Goal: Check status: Check status

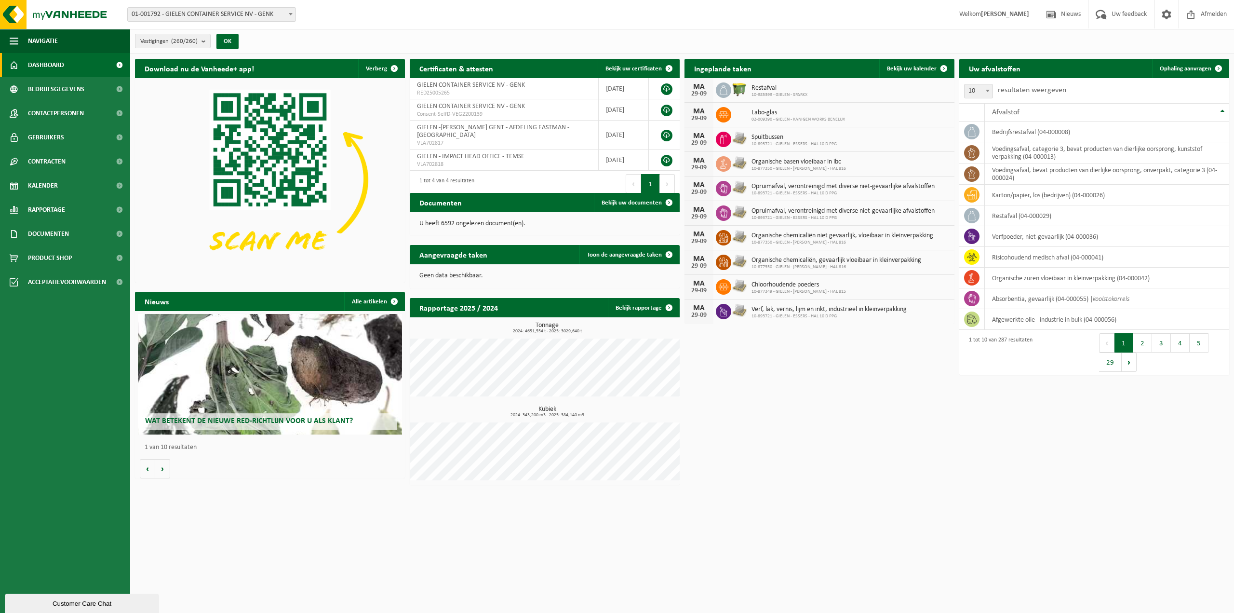
click at [194, 17] on span "01-001792 - GIELEN CONTAINER SERVICE NV - GENK" at bounding box center [212, 15] width 168 height 14
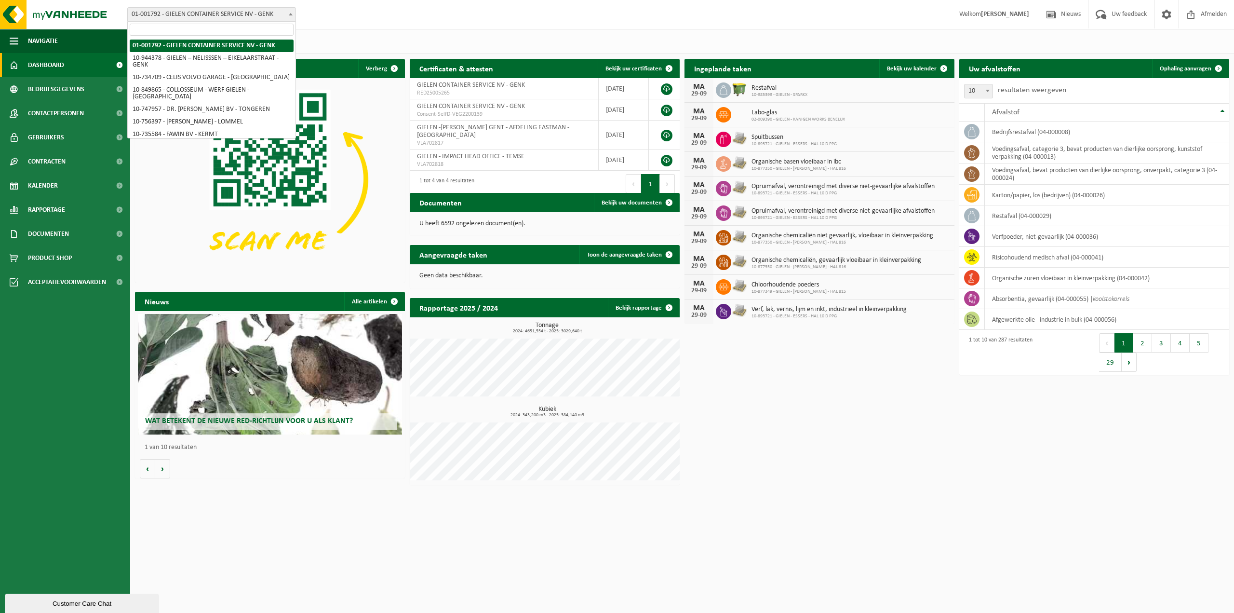
click at [223, 30] on input "search" at bounding box center [212, 30] width 164 height 12
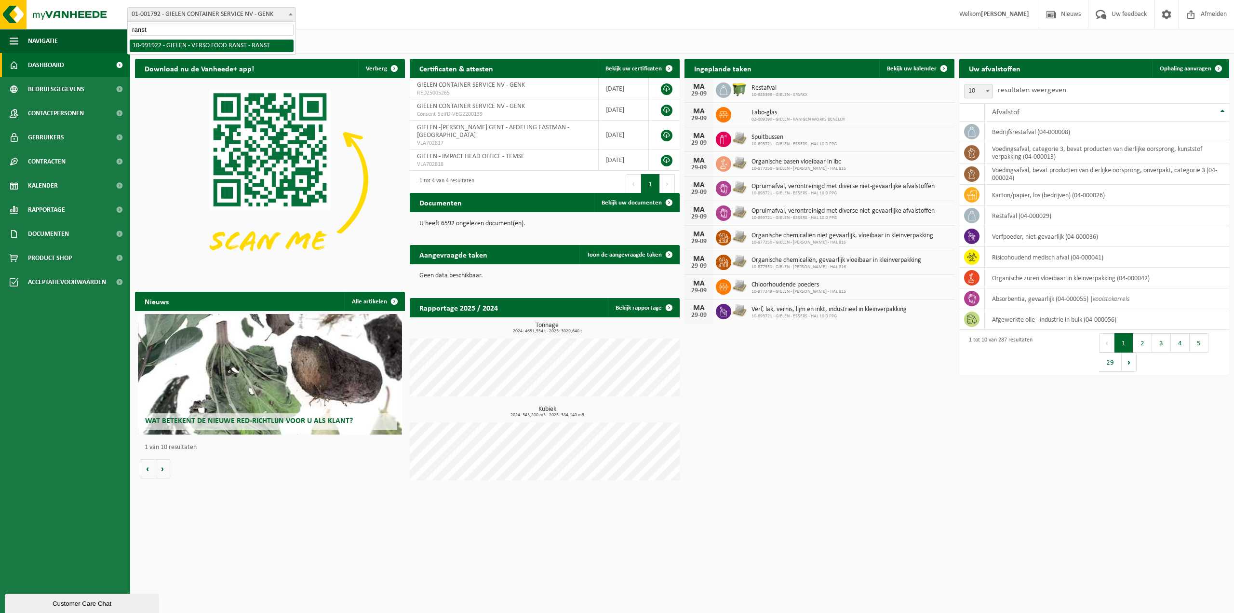
type input "ranst"
select select "170005"
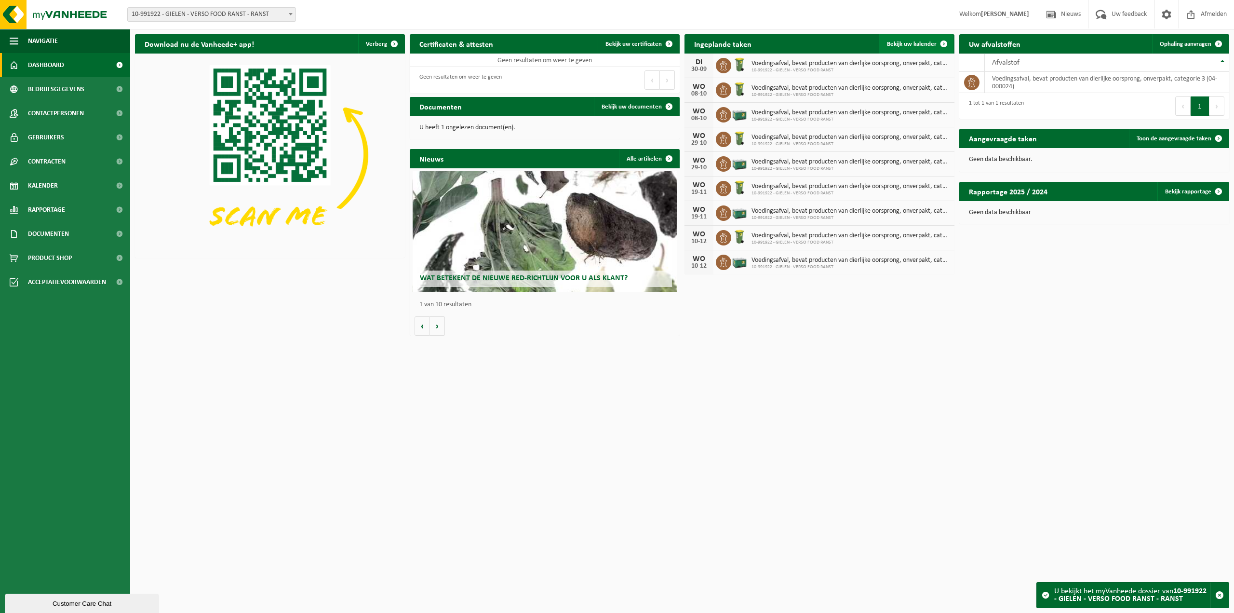
click at [920, 47] on span "Bekijk uw kalender" at bounding box center [912, 44] width 50 height 6
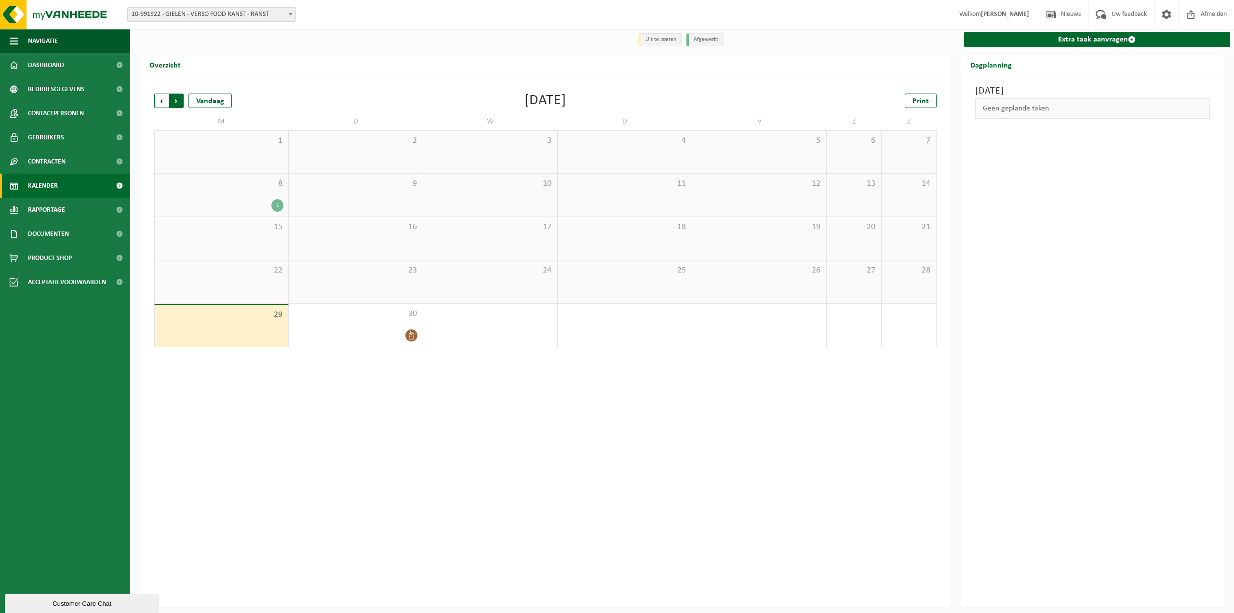
click at [156, 103] on span "Vorige" at bounding box center [161, 101] width 14 height 14
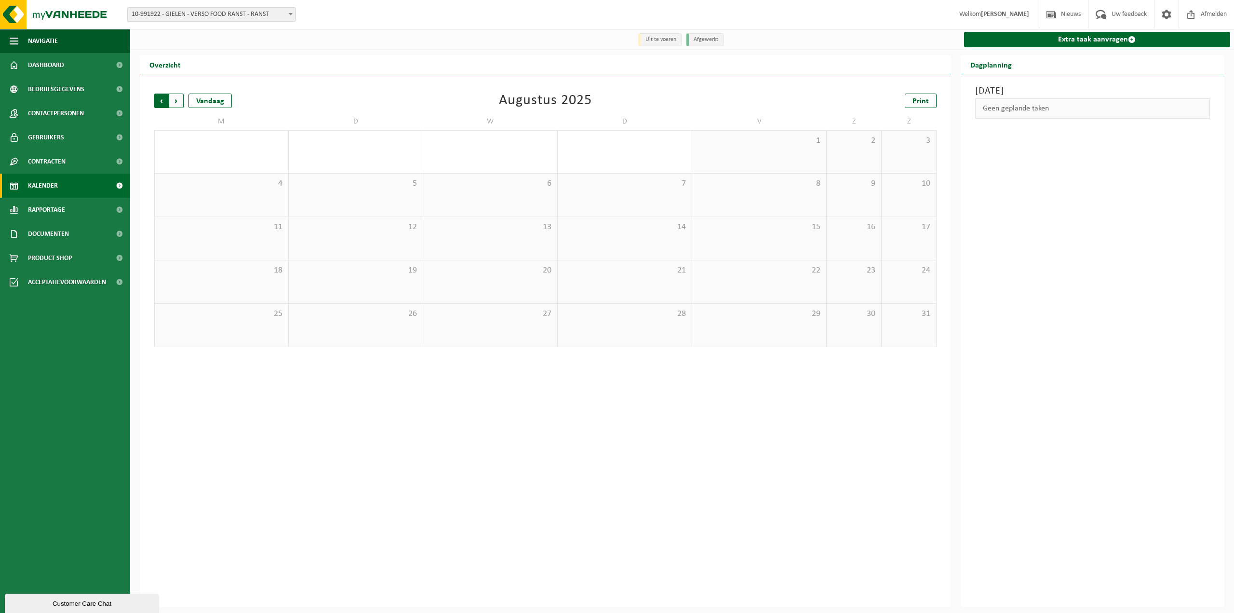
click at [177, 104] on span "Volgende" at bounding box center [176, 101] width 14 height 14
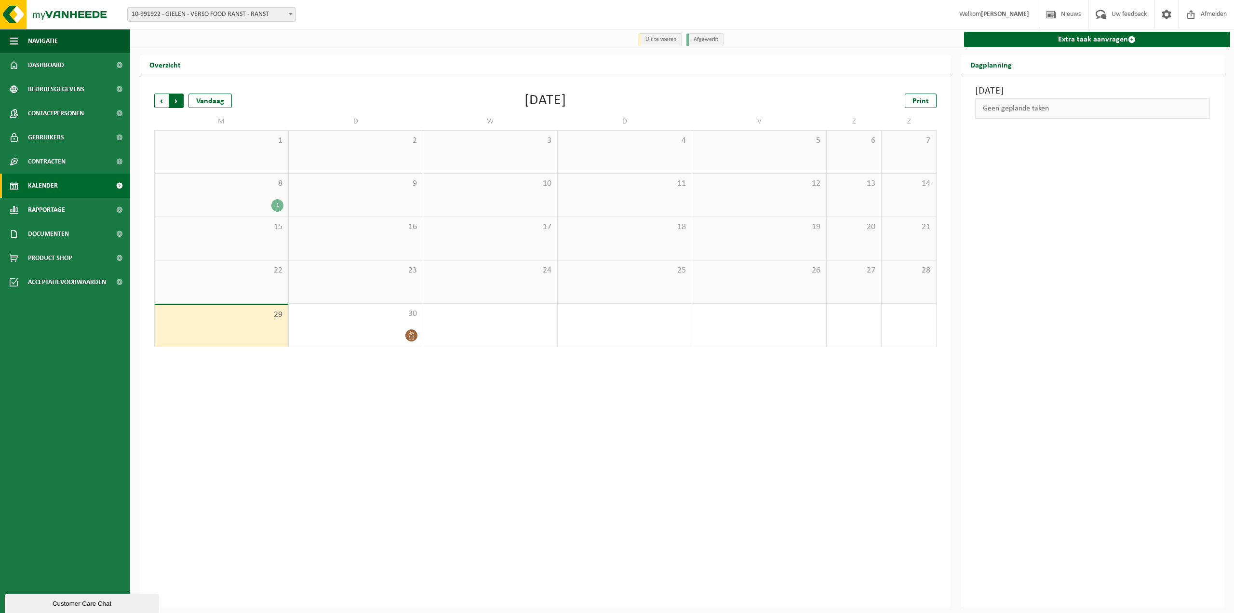
click at [162, 105] on span "Vorige" at bounding box center [161, 101] width 14 height 14
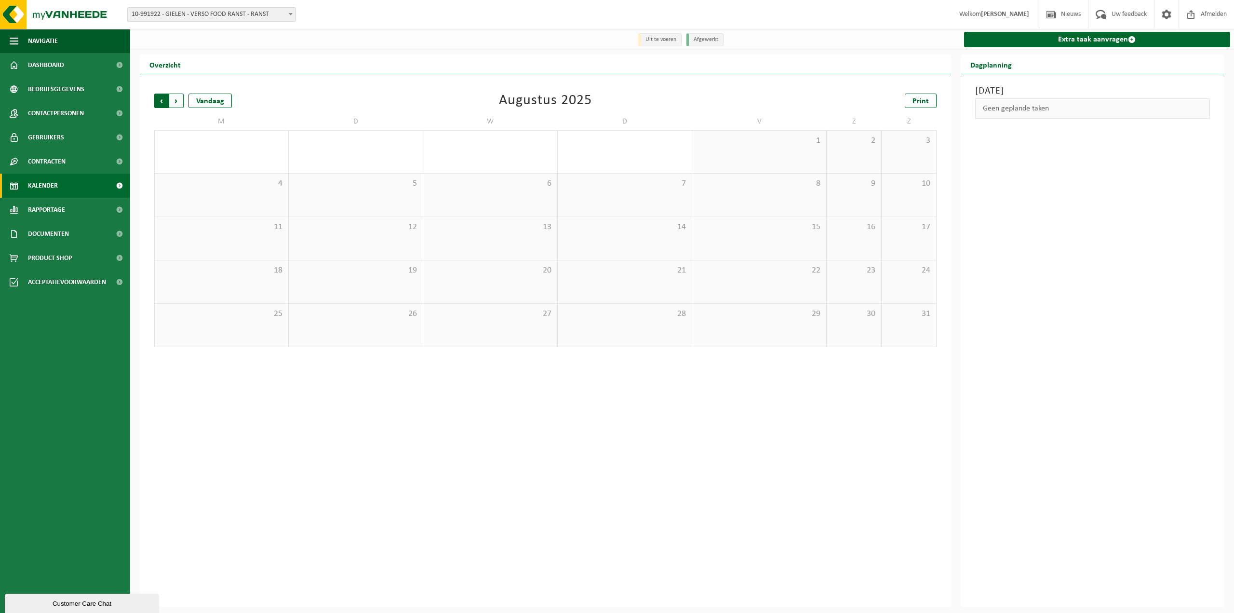
click at [180, 104] on span "Volgende" at bounding box center [176, 101] width 14 height 14
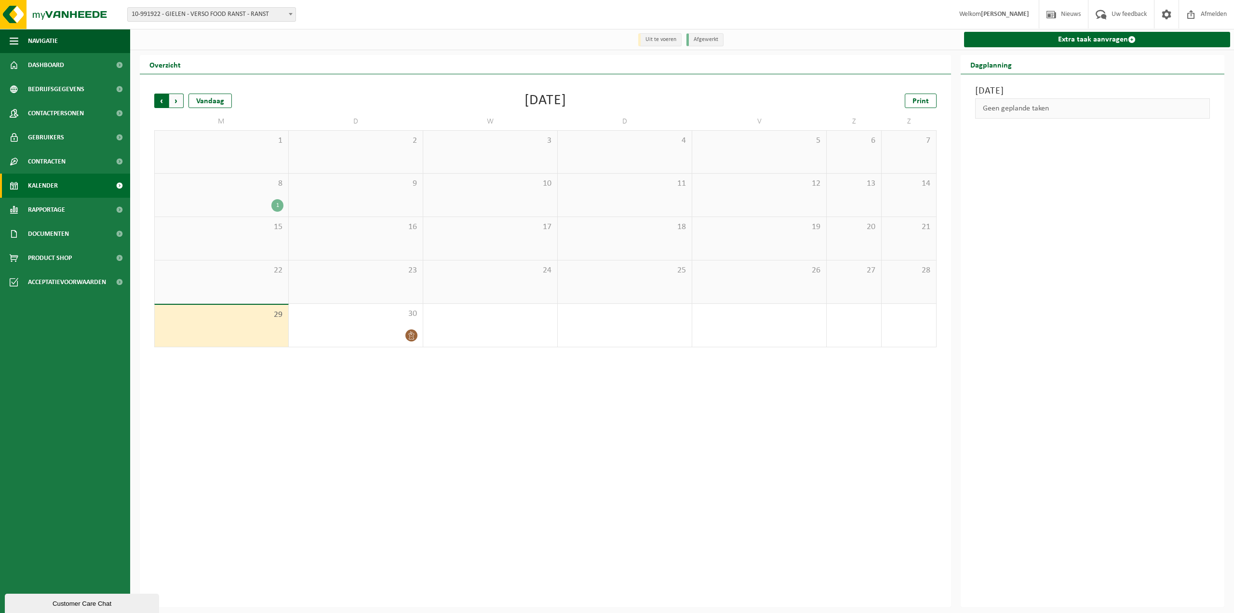
click at [177, 104] on span "Volgende" at bounding box center [176, 101] width 14 height 14
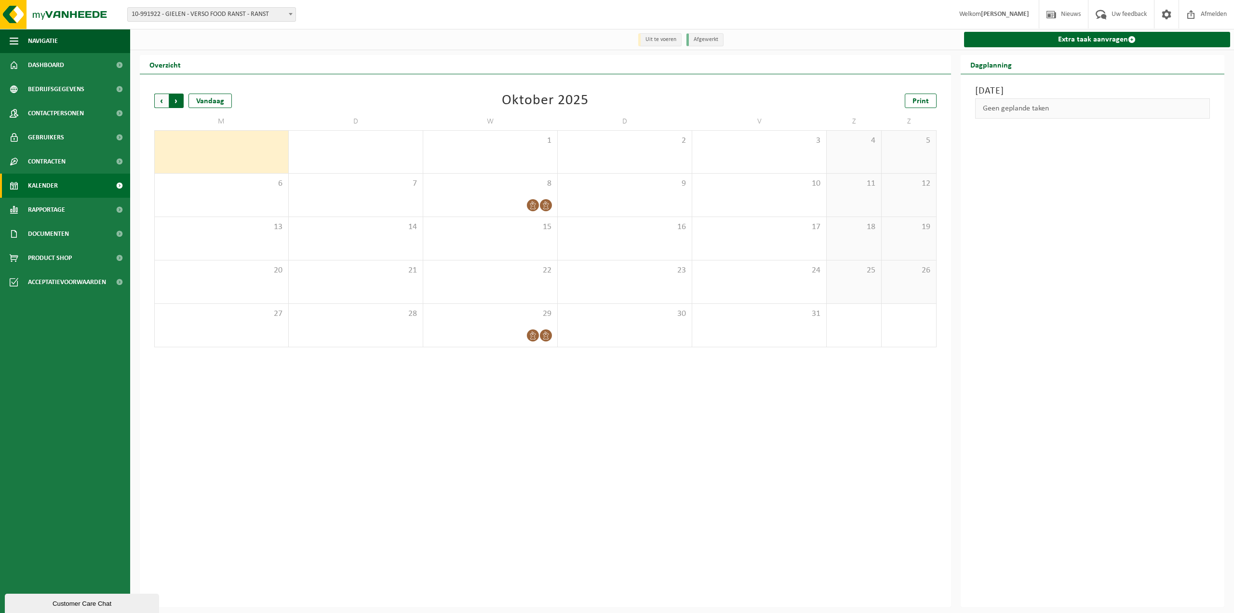
click at [162, 103] on span "Vorige" at bounding box center [161, 101] width 14 height 14
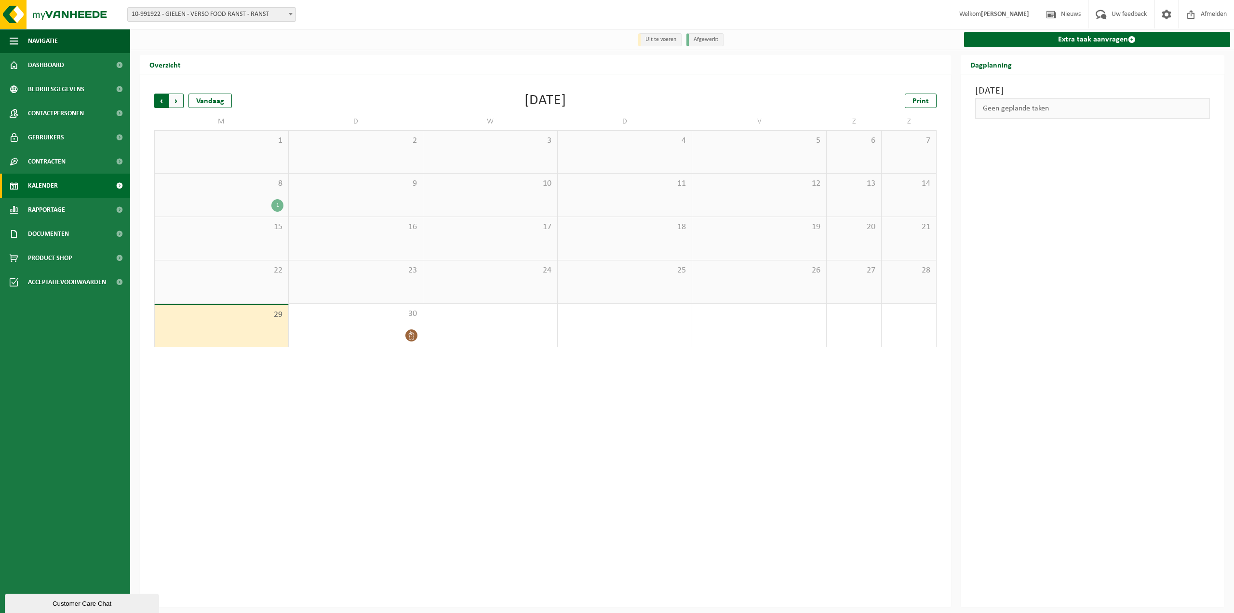
click at [177, 104] on span "Volgende" at bounding box center [176, 101] width 14 height 14
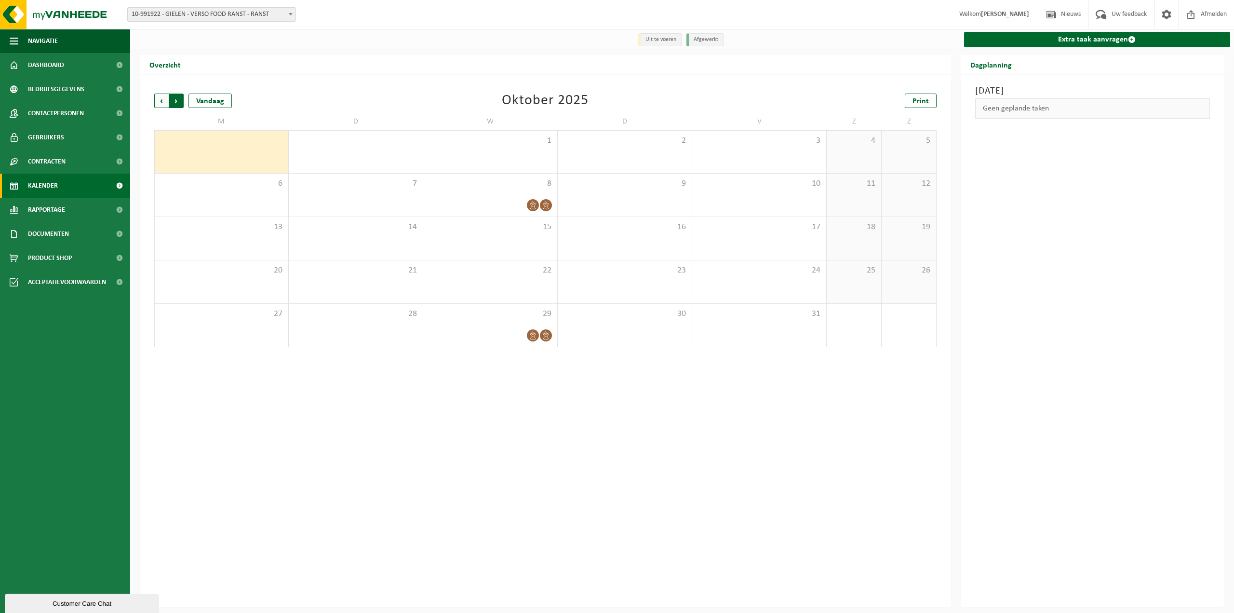
click at [166, 104] on span "Vorige" at bounding box center [161, 101] width 14 height 14
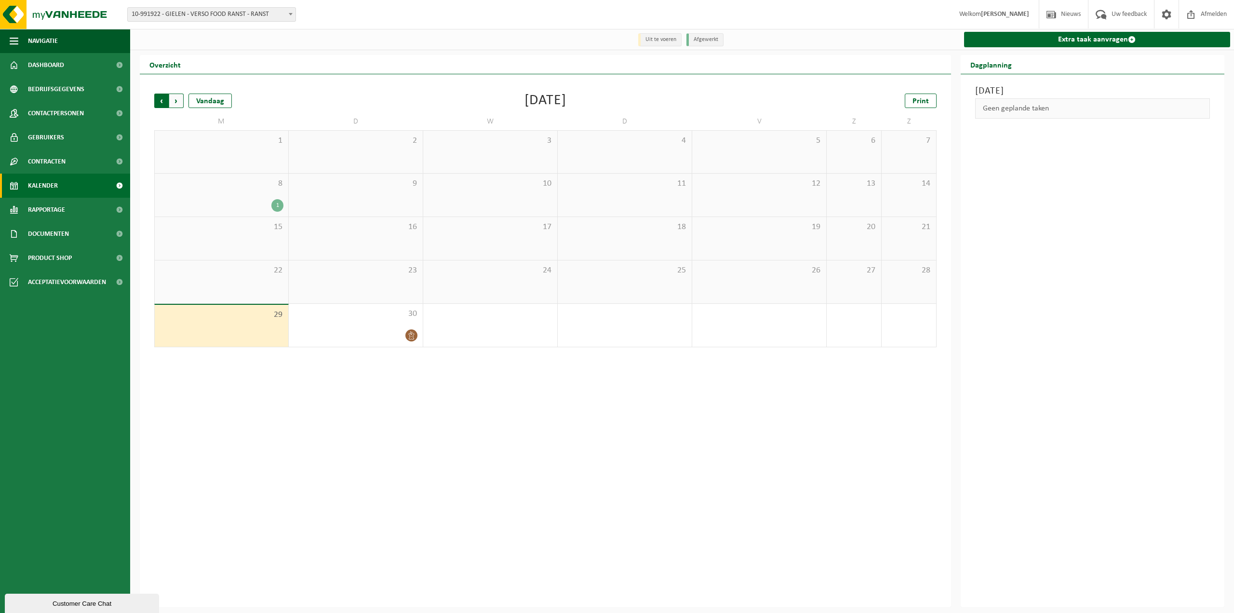
click at [181, 103] on span "Volgende" at bounding box center [176, 101] width 14 height 14
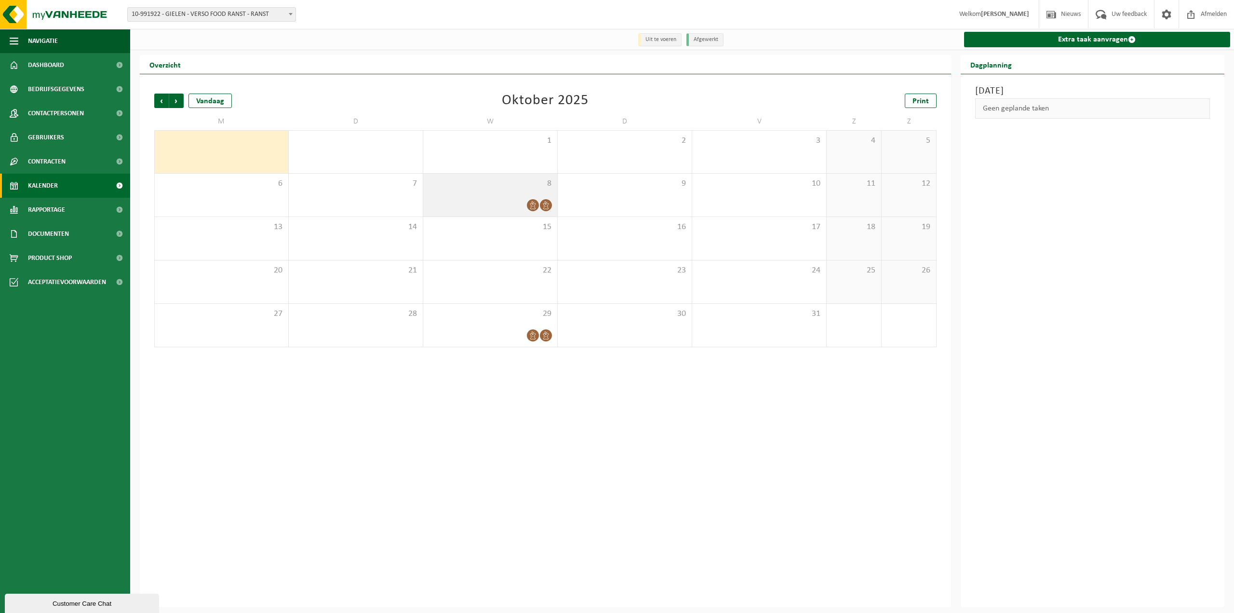
click at [519, 191] on div "8" at bounding box center [490, 195] width 134 height 43
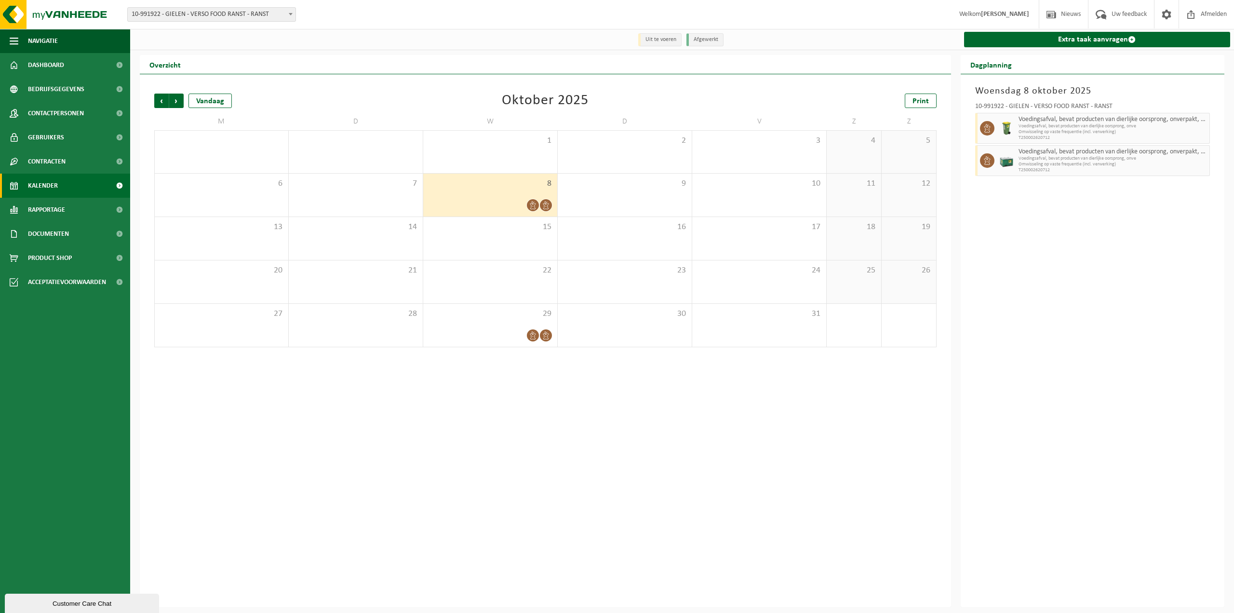
click at [169, 102] on div "Volgende" at bounding box center [176, 101] width 15 height 14
click at [164, 101] on span "Vorige" at bounding box center [161, 101] width 14 height 14
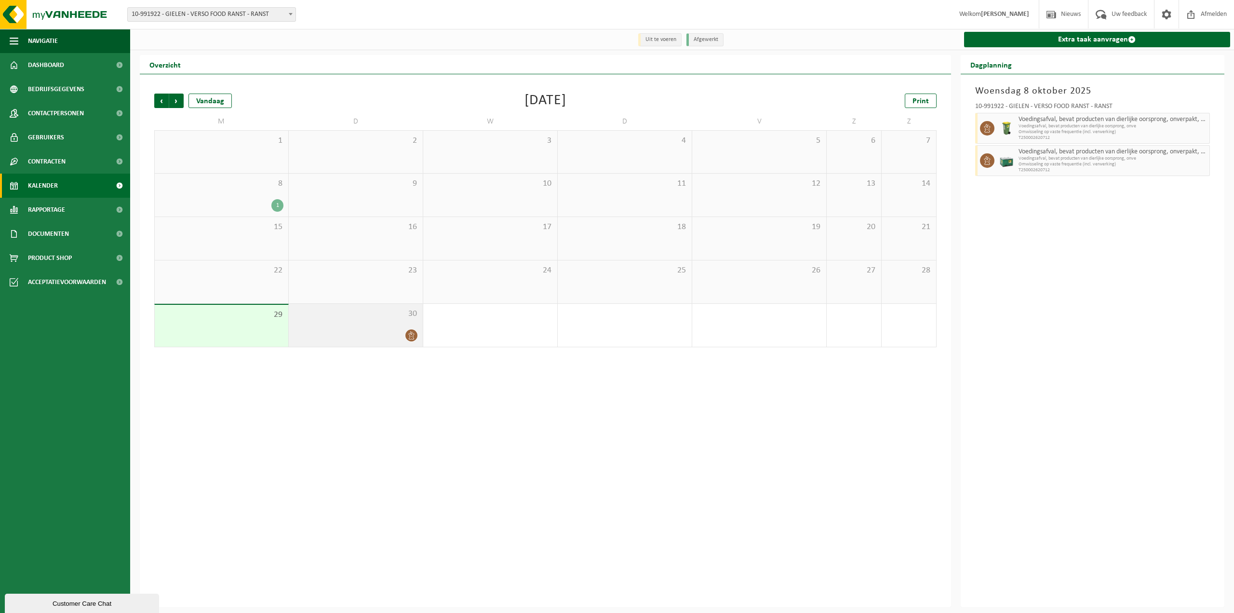
click at [371, 327] on div "30" at bounding box center [356, 325] width 134 height 43
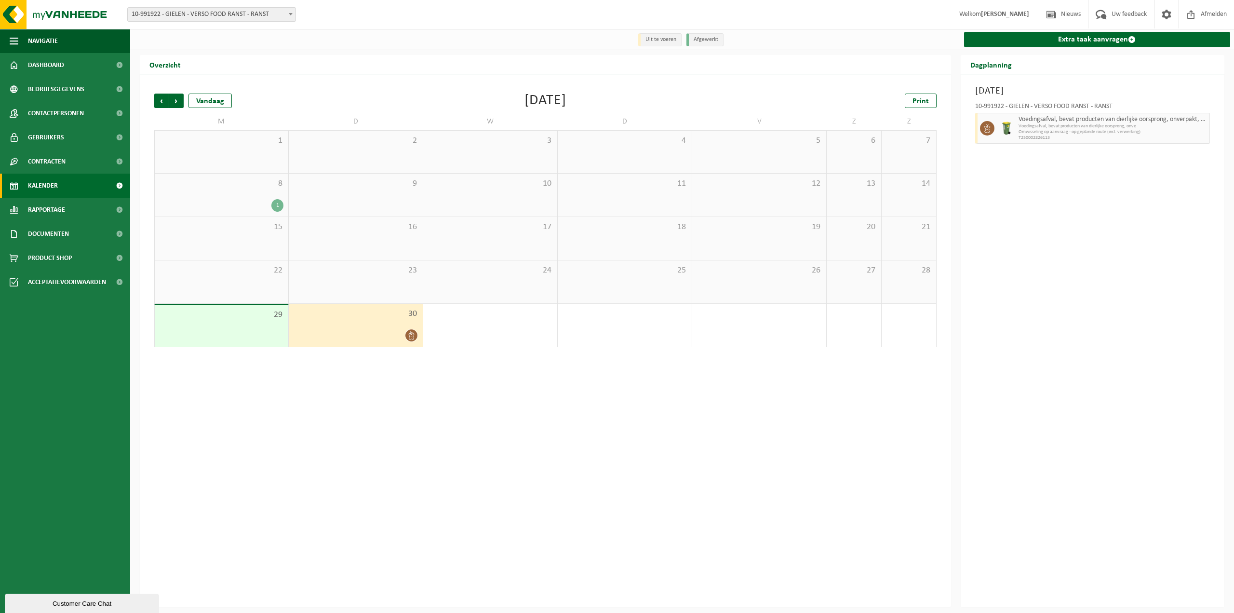
click at [244, 191] on div "8 1" at bounding box center [222, 195] width 134 height 43
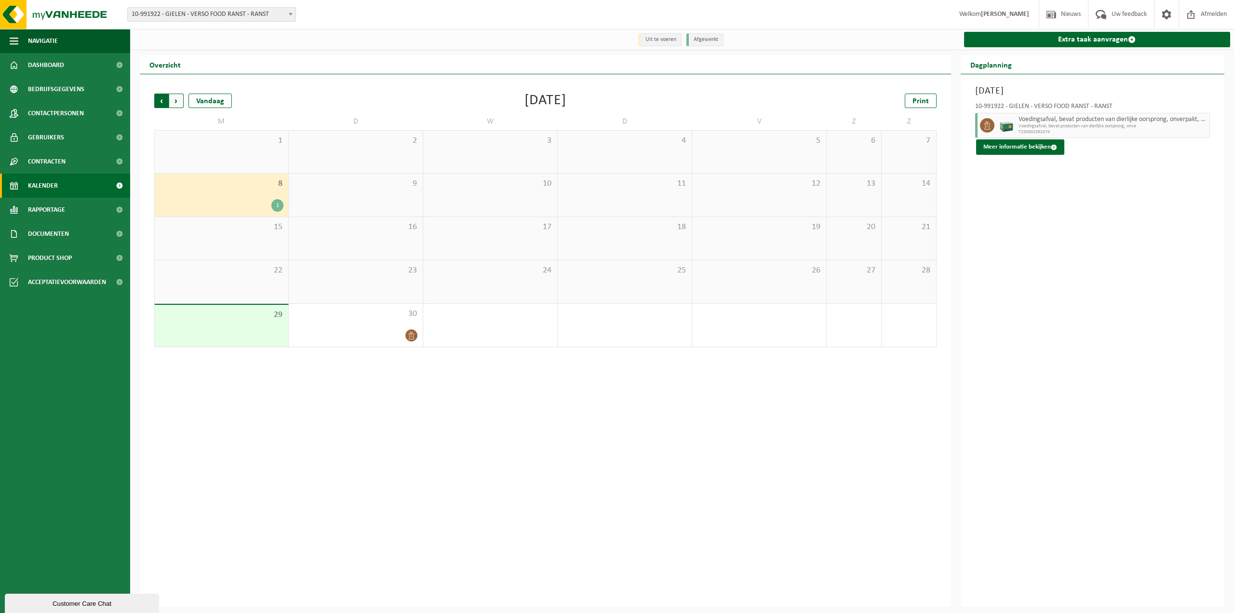
click at [175, 103] on span "Volgende" at bounding box center [176, 101] width 14 height 14
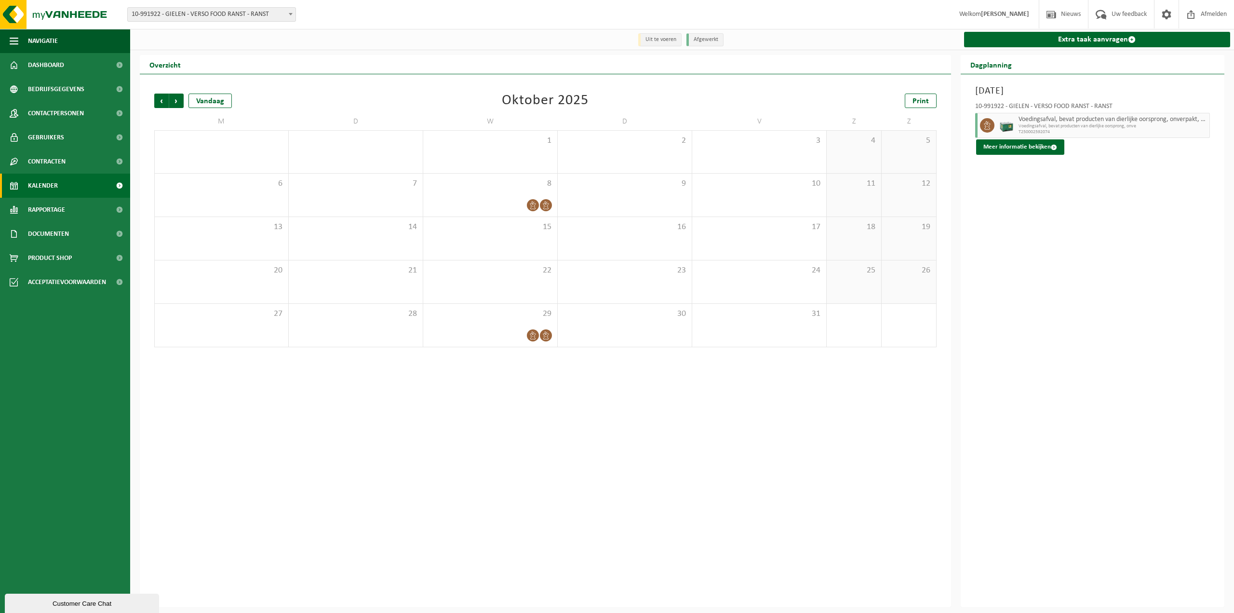
click at [242, 15] on span "10-991922 - GIELEN - VERSO FOOD RANST - RANST" at bounding box center [212, 15] width 168 height 14
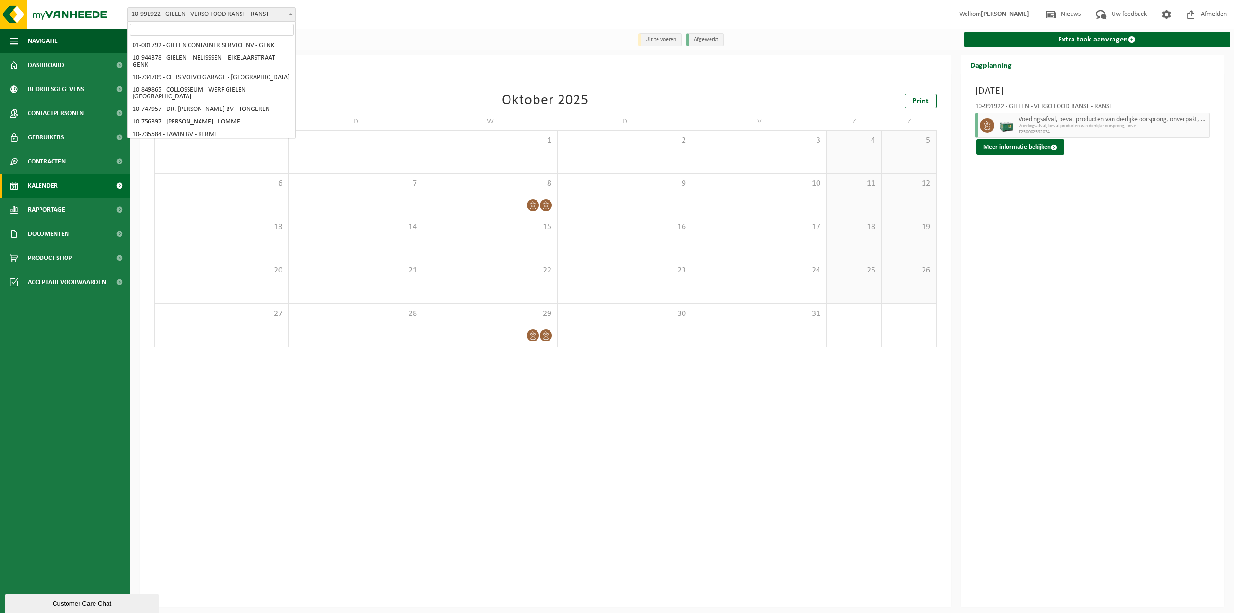
scroll to position [3234, 0]
select select "170007"
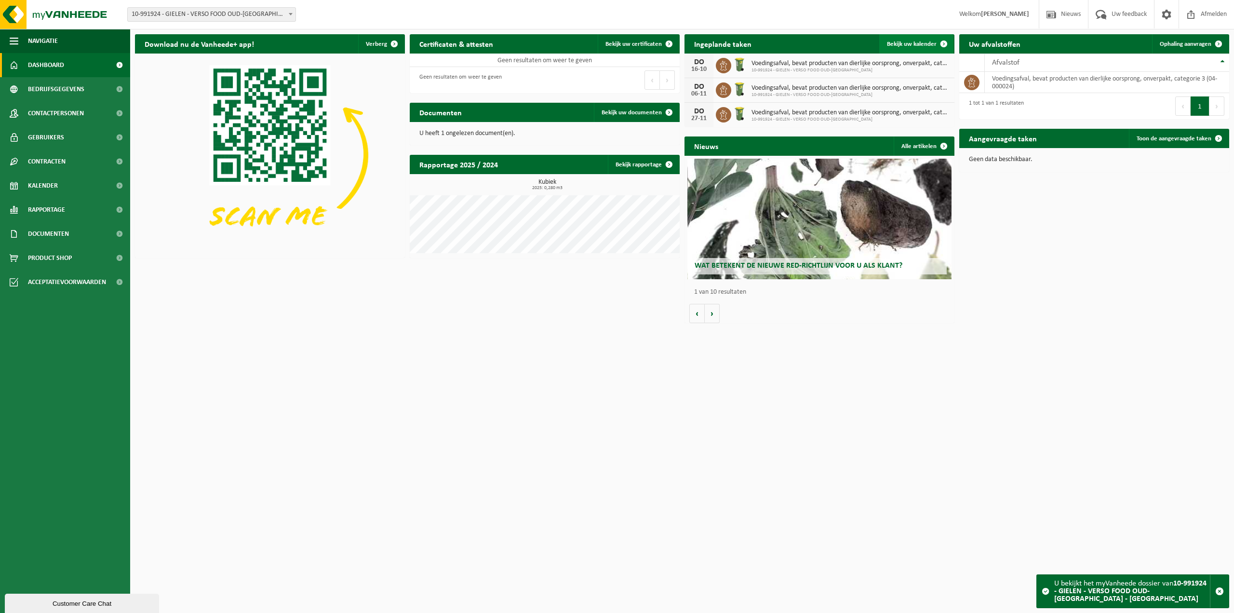
click at [926, 42] on span "Bekijk uw kalender" at bounding box center [912, 44] width 50 height 6
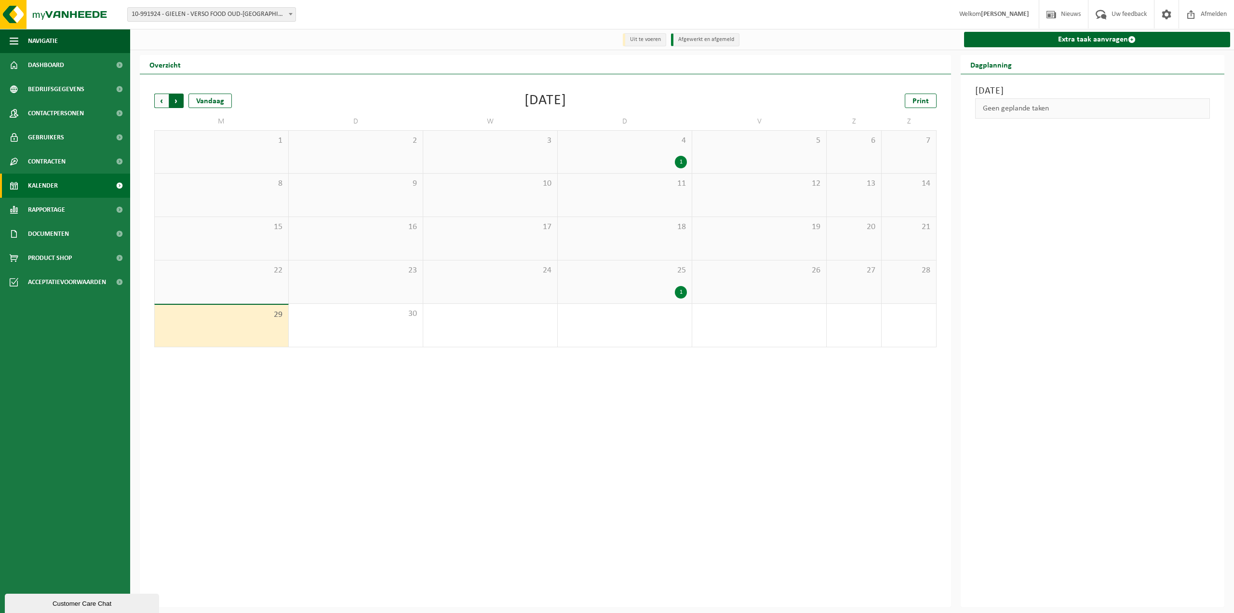
click at [161, 100] on span "Vorige" at bounding box center [161, 101] width 14 height 14
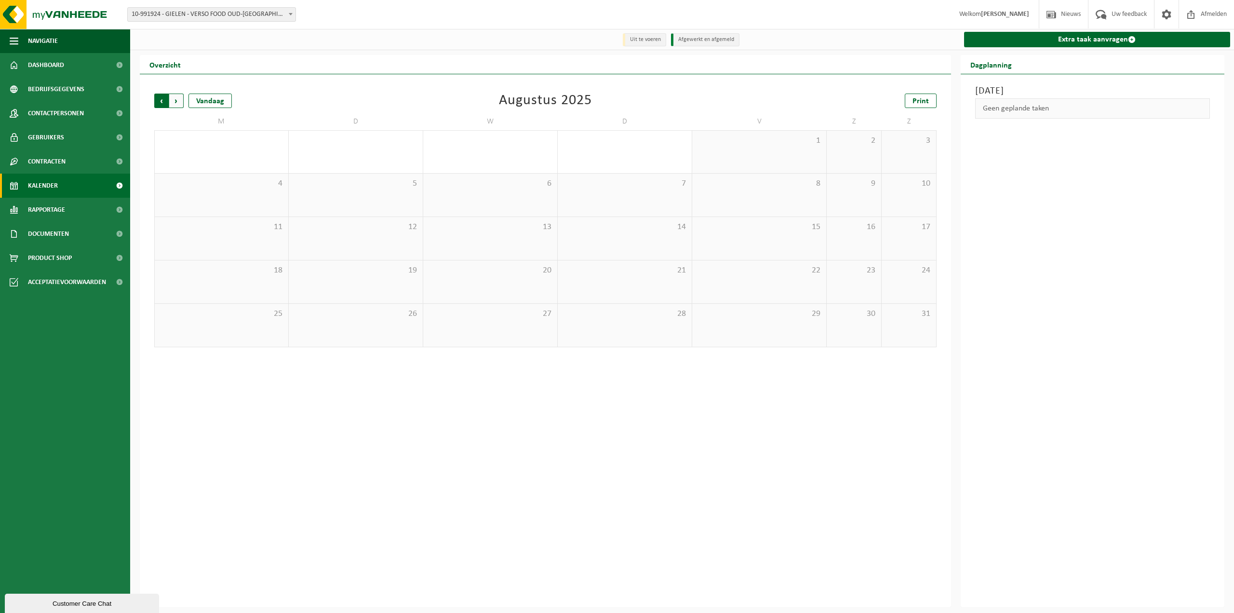
click at [181, 104] on span "Volgende" at bounding box center [176, 101] width 14 height 14
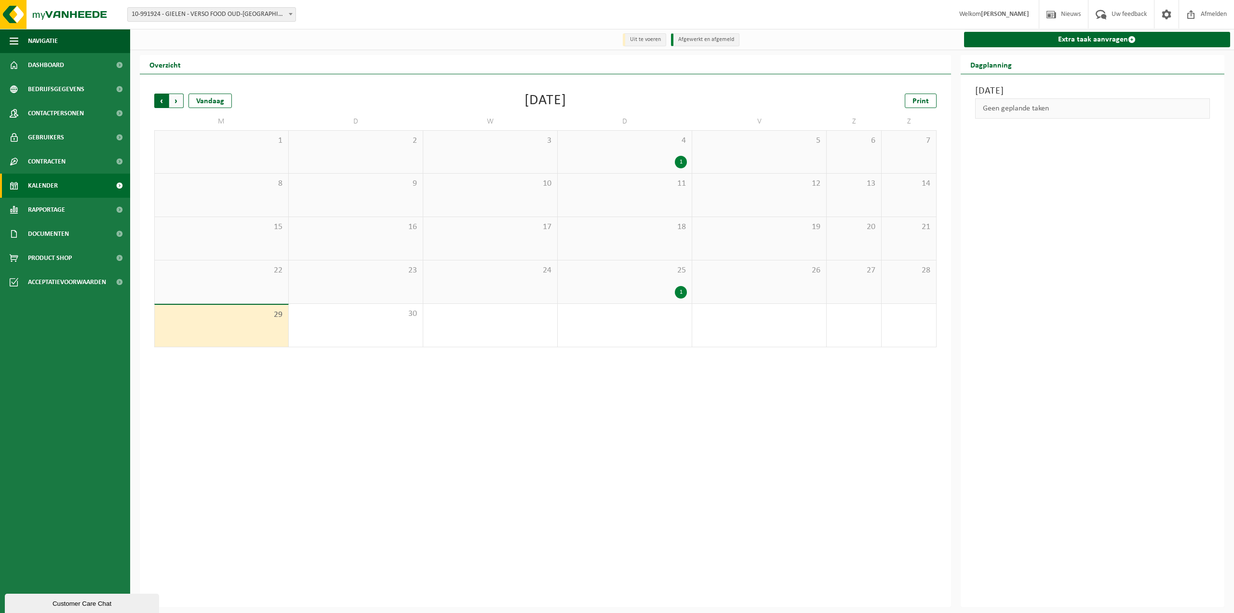
click at [183, 102] on span "Volgende" at bounding box center [176, 101] width 14 height 14
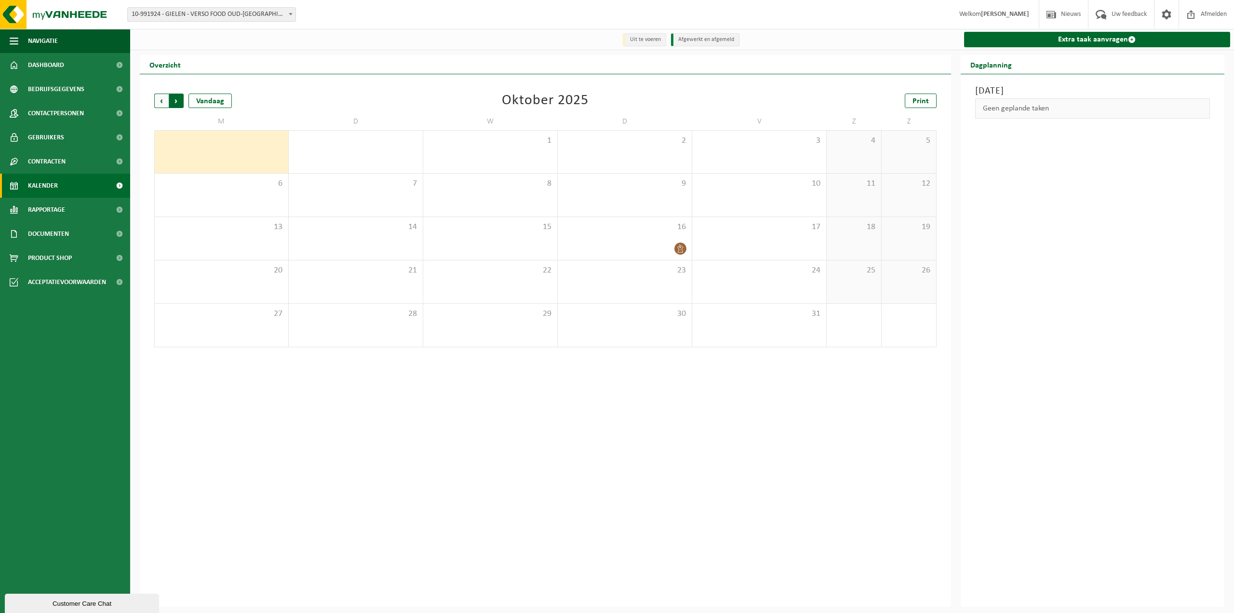
click at [164, 102] on span "Vorige" at bounding box center [161, 101] width 14 height 14
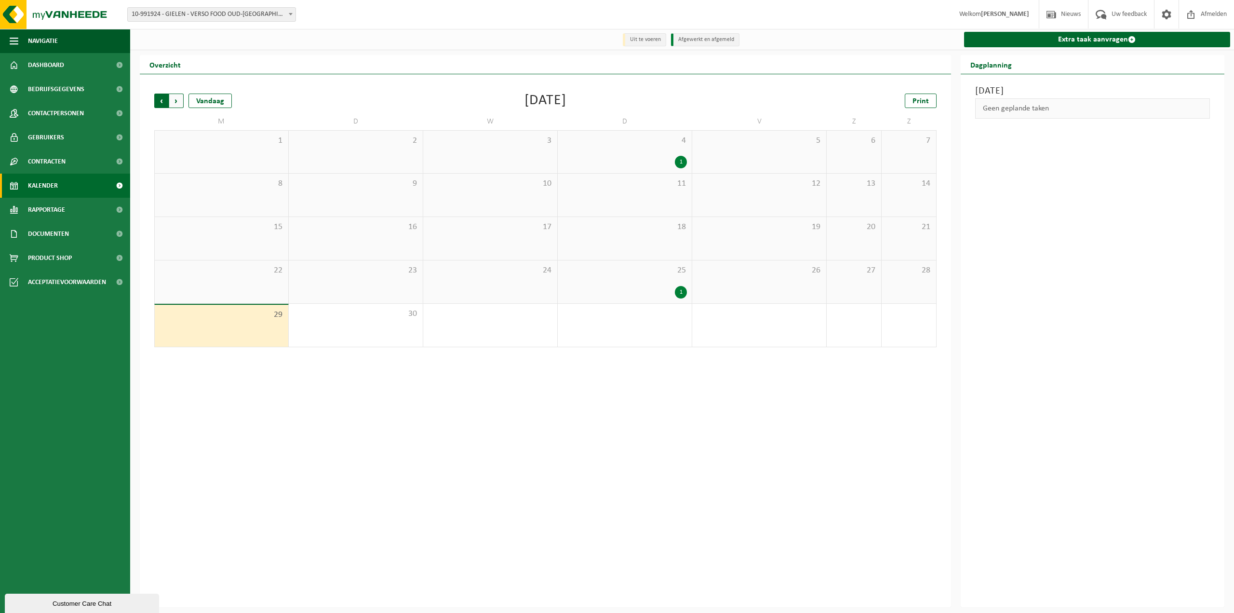
click at [176, 102] on span "Volgende" at bounding box center [176, 101] width 14 height 14
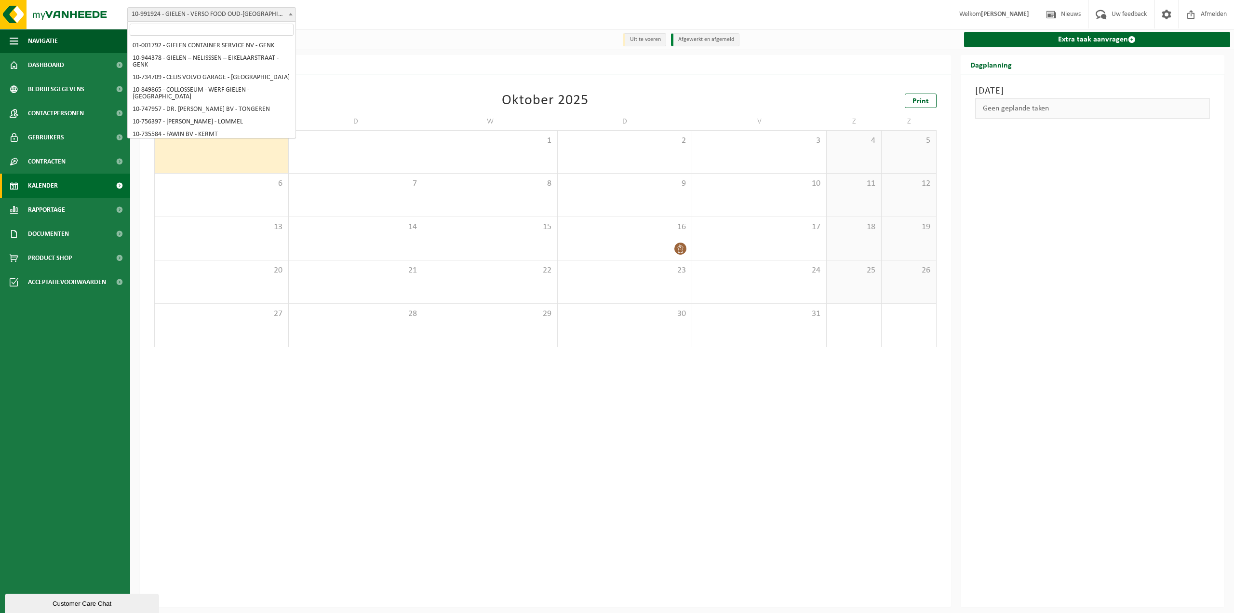
click at [230, 10] on span "10-991924 - GIELEN - VERSO FOOD OUD-[GEOGRAPHIC_DATA] - [GEOGRAPHIC_DATA]" at bounding box center [212, 15] width 168 height 14
select select "170006"
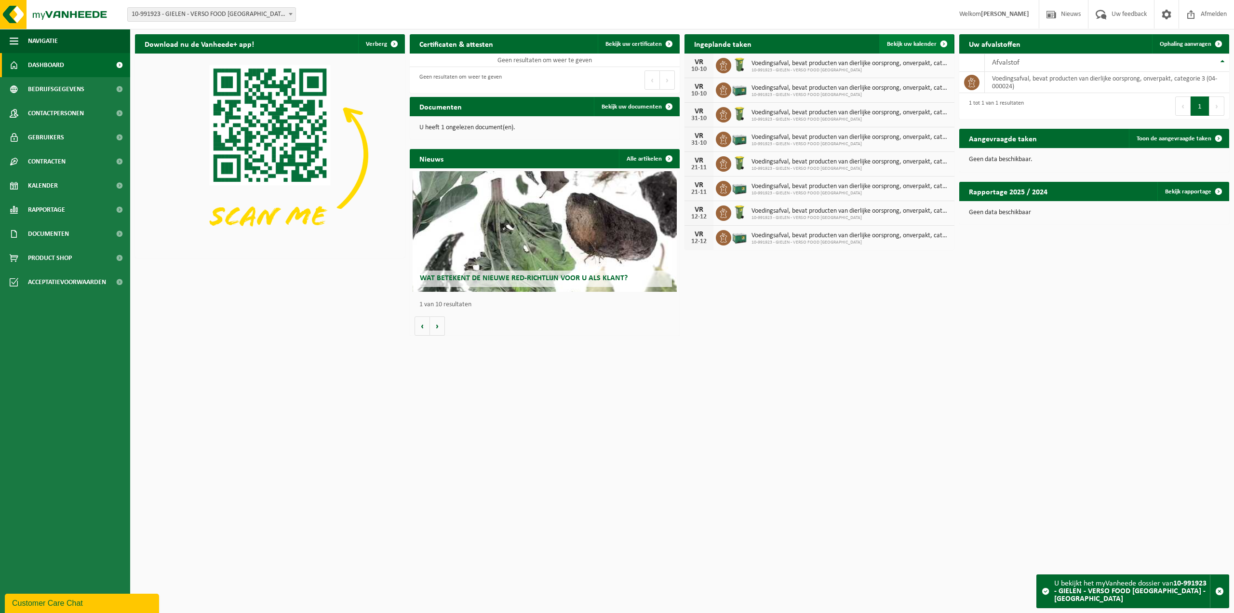
click at [906, 45] on span "Bekijk uw kalender" at bounding box center [912, 44] width 50 height 6
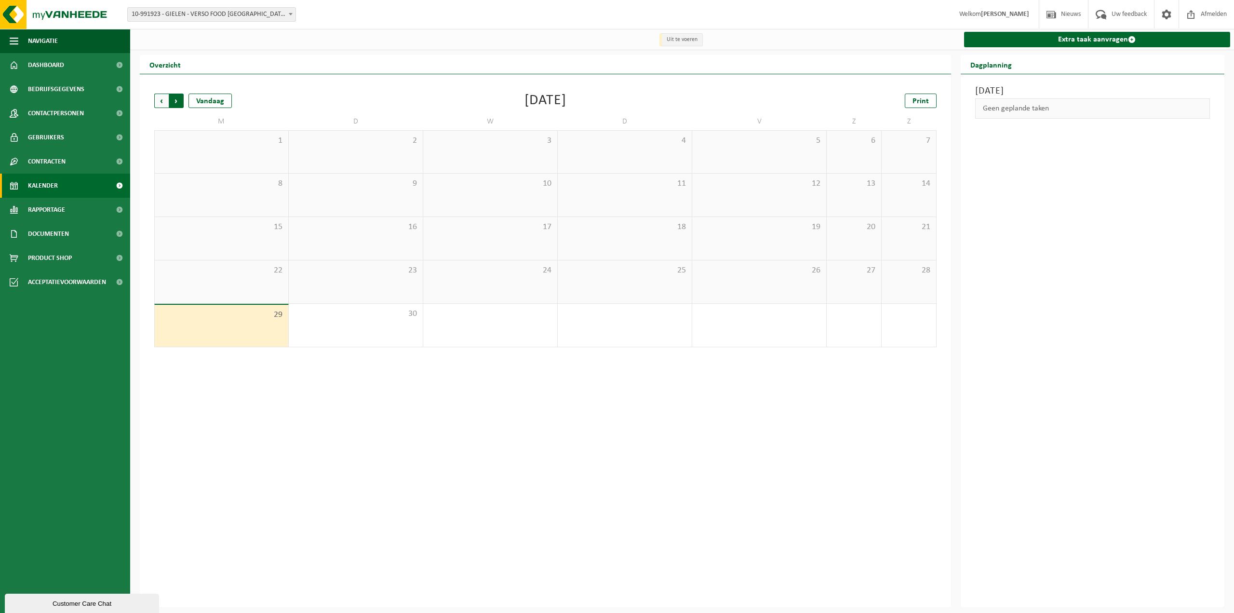
click at [166, 101] on span "Vorige" at bounding box center [161, 101] width 14 height 14
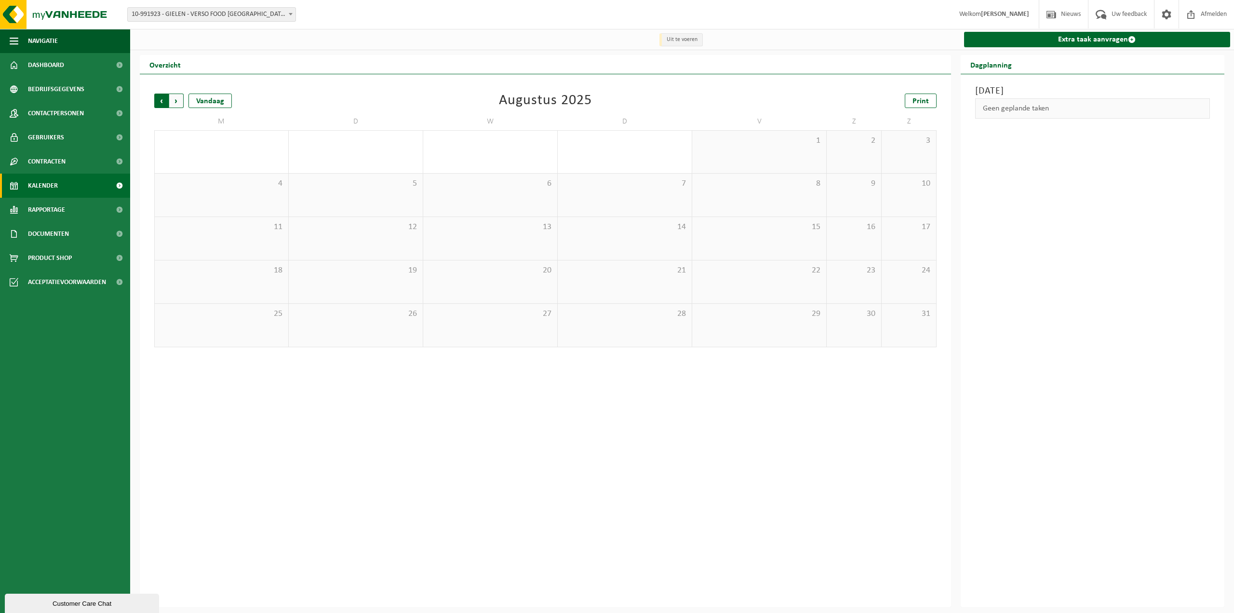
click at [178, 102] on span "Volgende" at bounding box center [176, 101] width 14 height 14
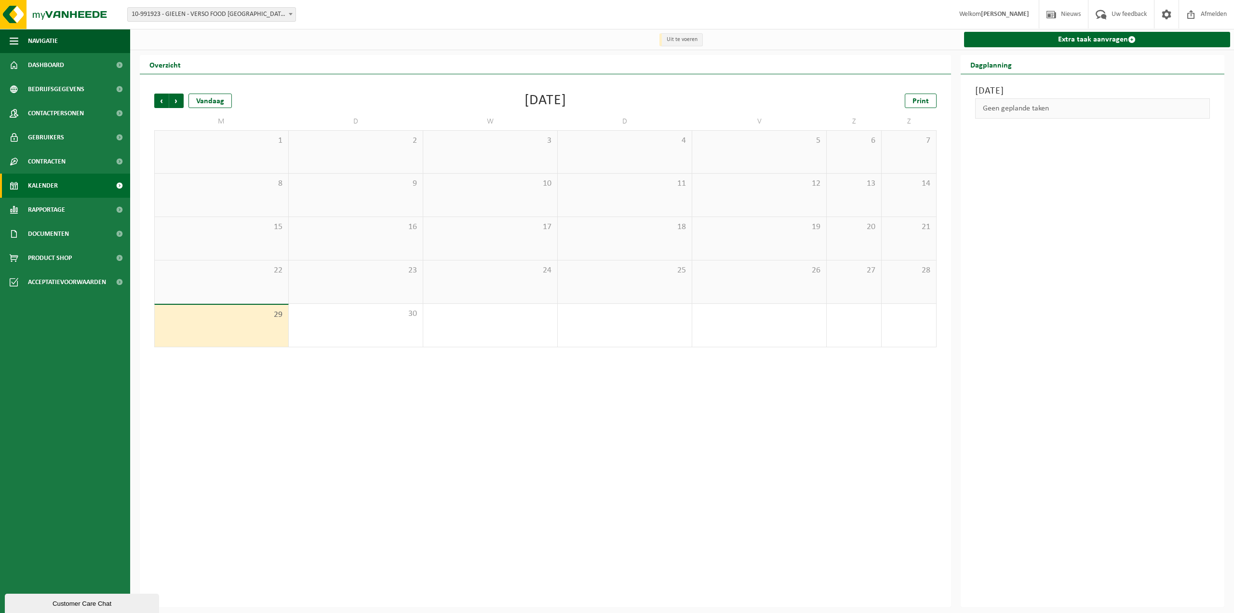
click at [254, 16] on span "10-991923 - GIELEN - VERSO FOOD [GEOGRAPHIC_DATA] - [GEOGRAPHIC_DATA]" at bounding box center [212, 15] width 168 height 14
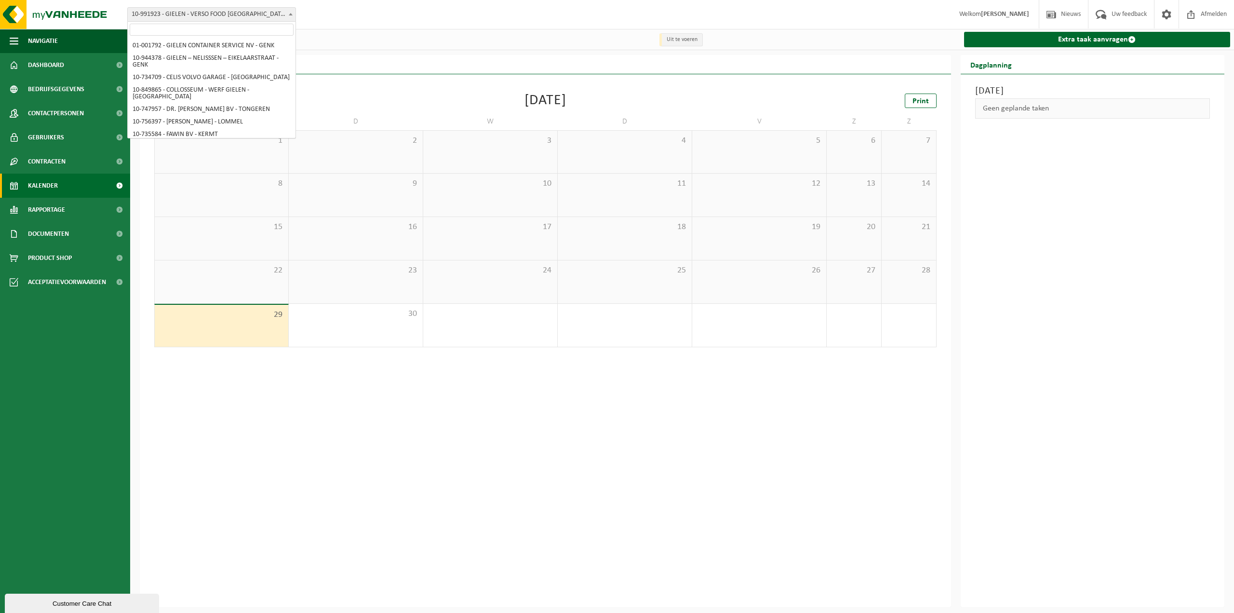
scroll to position [3183, 0]
select select "170008"
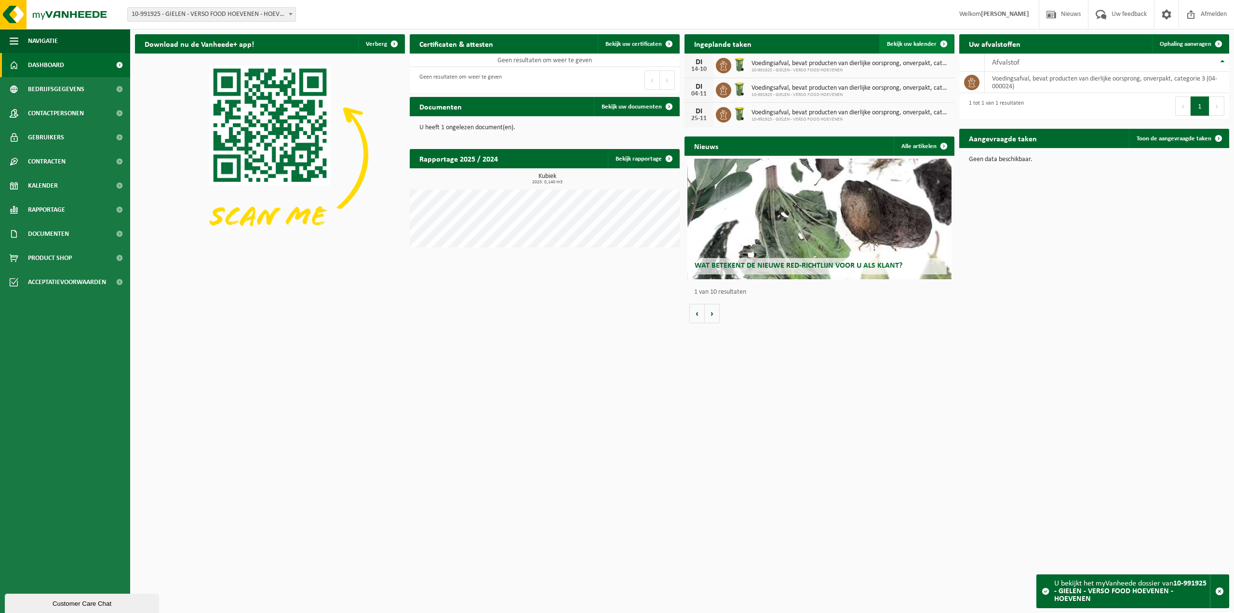
click at [910, 44] on span "Bekijk uw kalender" at bounding box center [912, 44] width 50 height 6
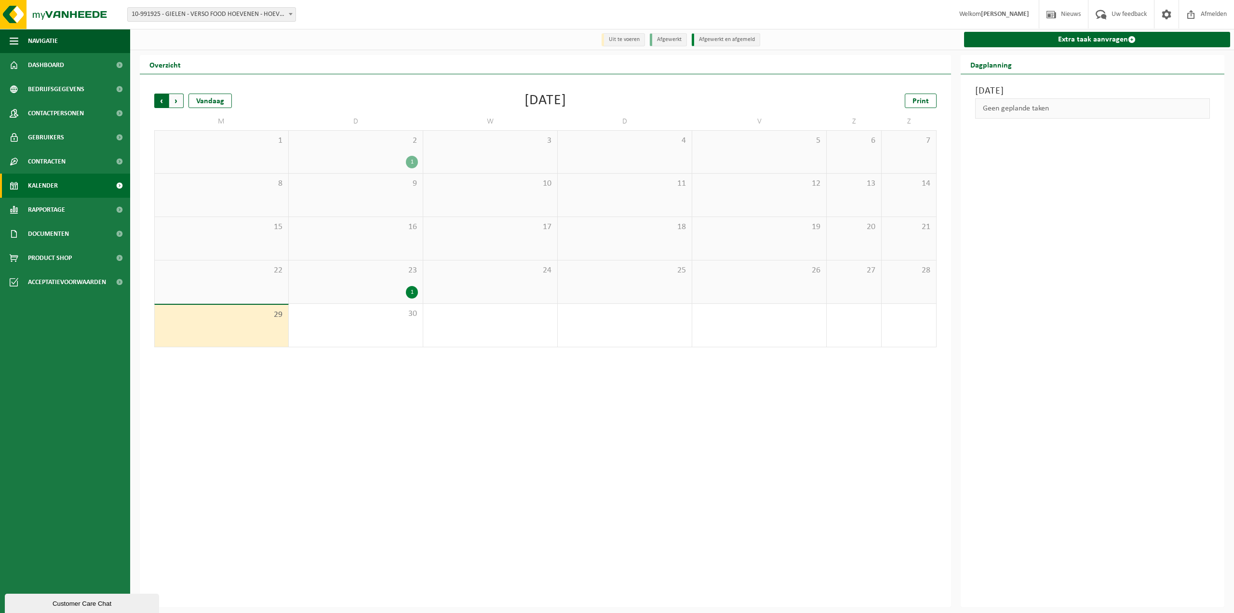
click at [174, 103] on span "Volgende" at bounding box center [176, 101] width 14 height 14
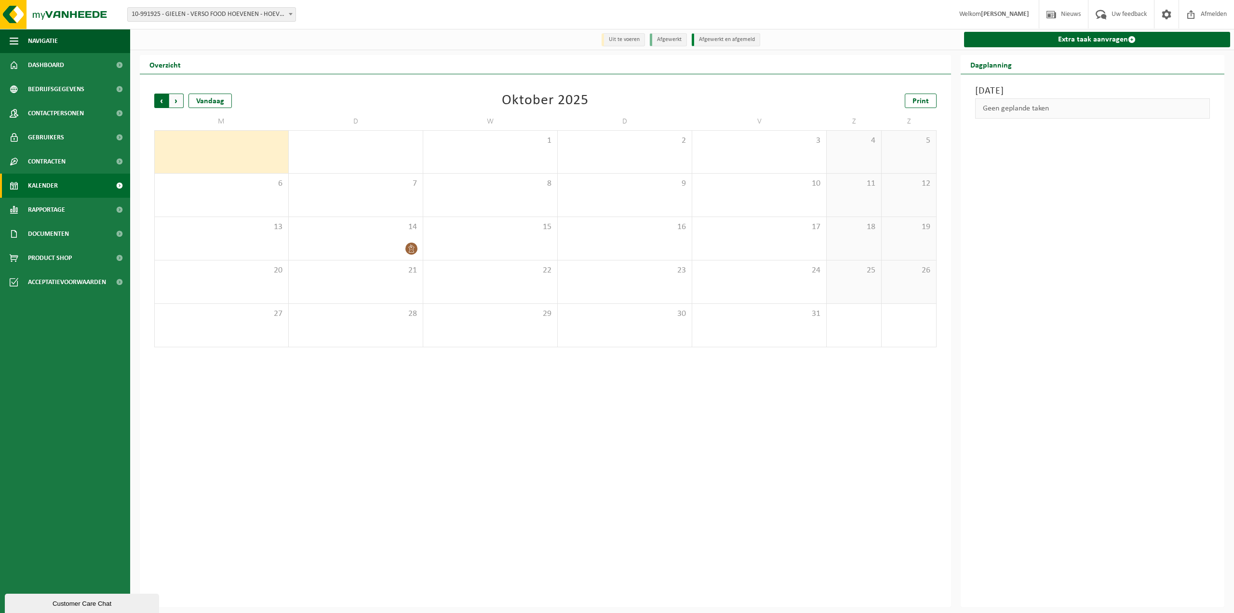
click at [180, 102] on span "Volgende" at bounding box center [176, 101] width 14 height 14
click at [273, 11] on span "10-991925 - GIELEN - VERSO FOOD HOEVENEN - HOEVENEN" at bounding box center [212, 15] width 168 height 14
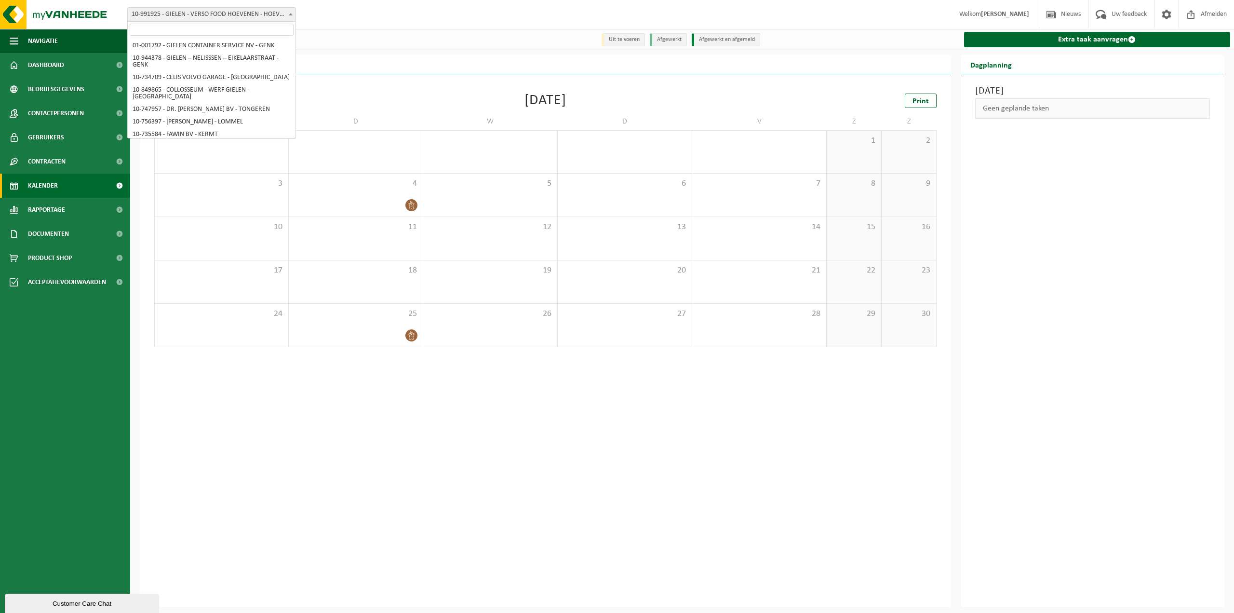
scroll to position [3182, 0]
select select "170005"
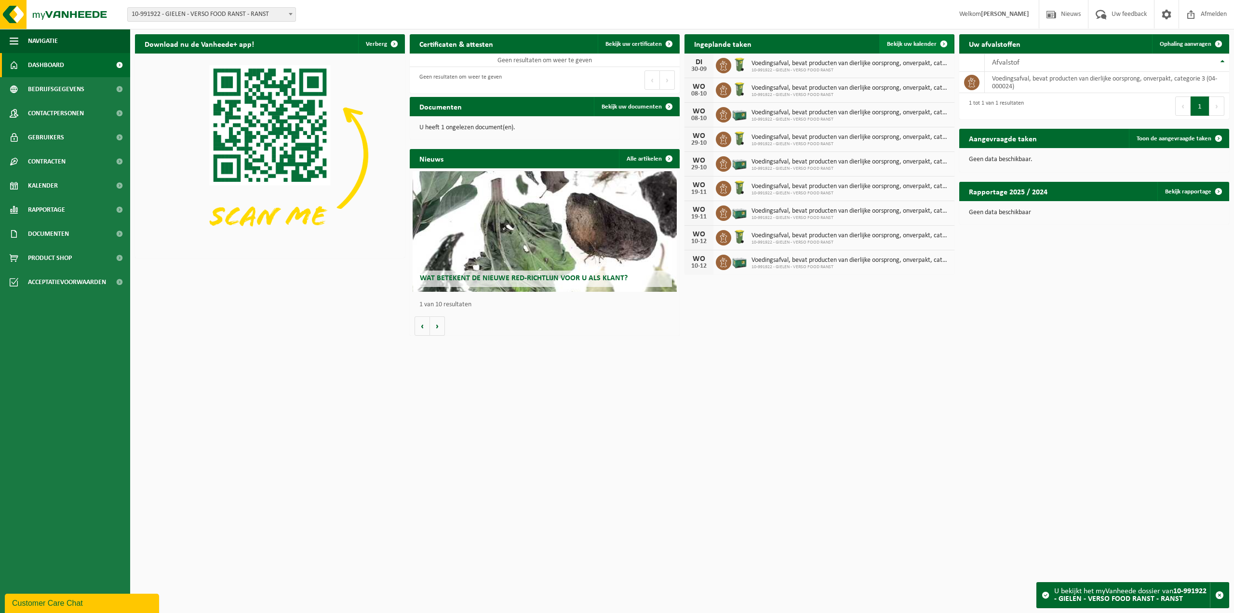
click at [919, 44] on span "Bekijk uw kalender" at bounding box center [912, 44] width 50 height 6
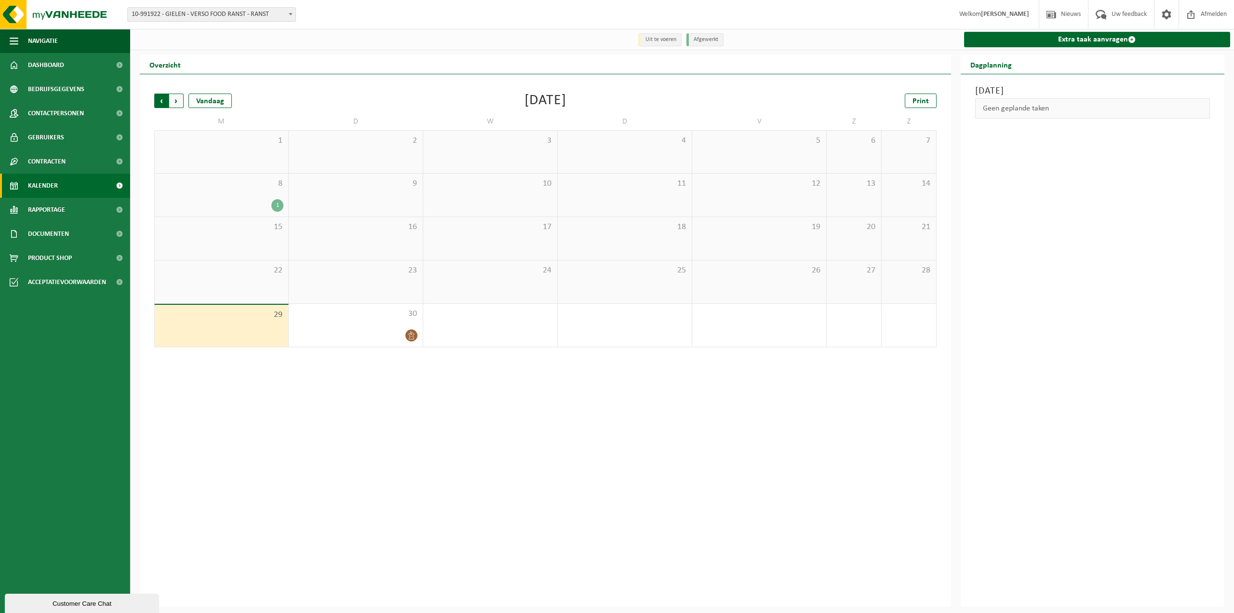
click at [179, 105] on span "Volgende" at bounding box center [176, 101] width 14 height 14
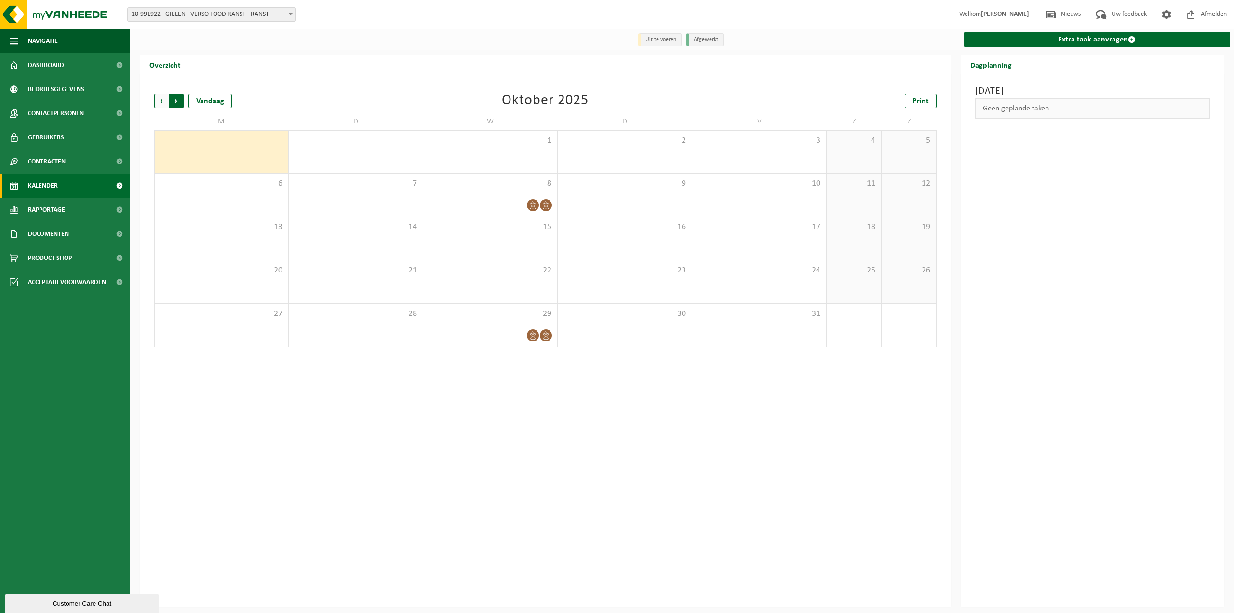
click at [159, 102] on span "Vorige" at bounding box center [161, 101] width 14 height 14
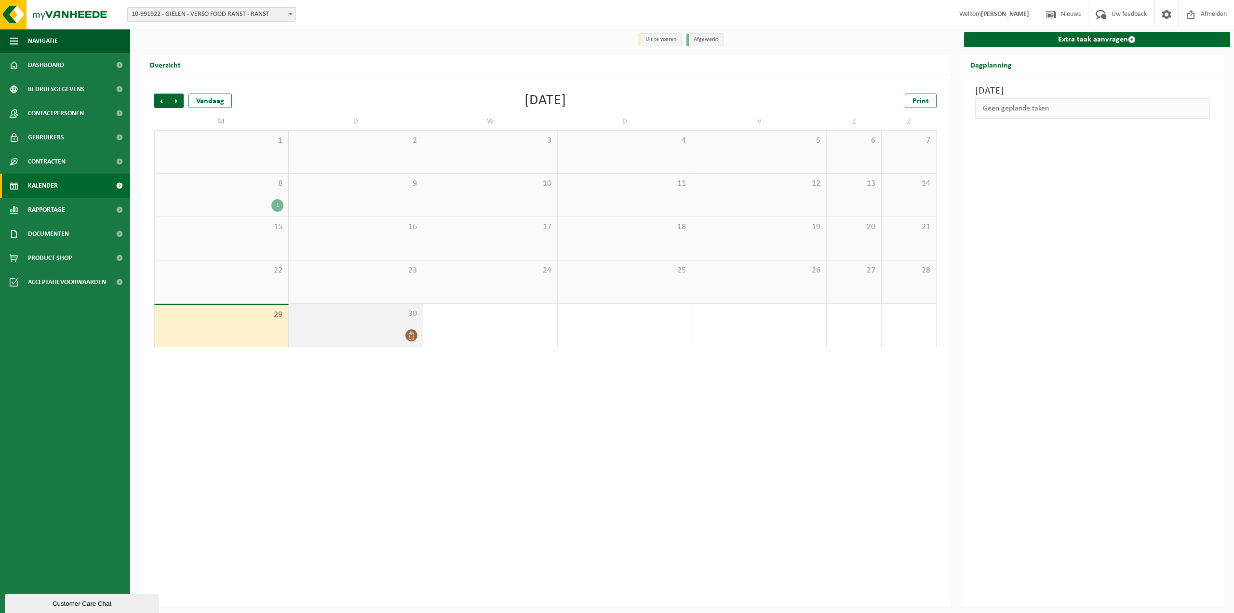
click at [366, 324] on div "30" at bounding box center [356, 325] width 134 height 43
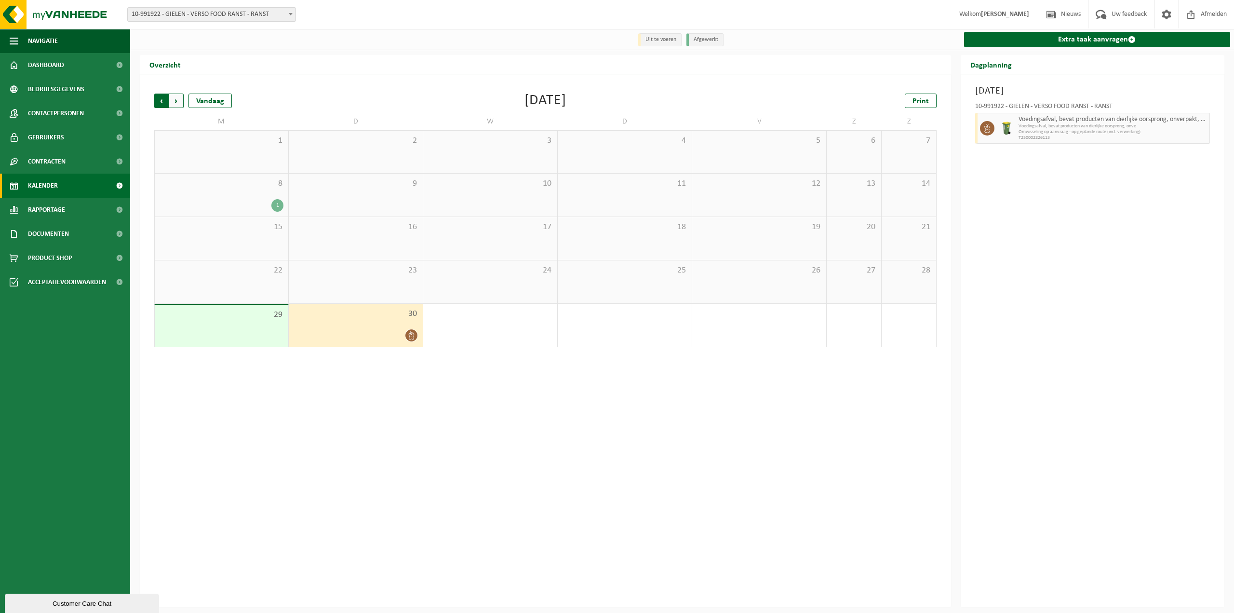
click at [176, 101] on span "Volgende" at bounding box center [176, 101] width 14 height 14
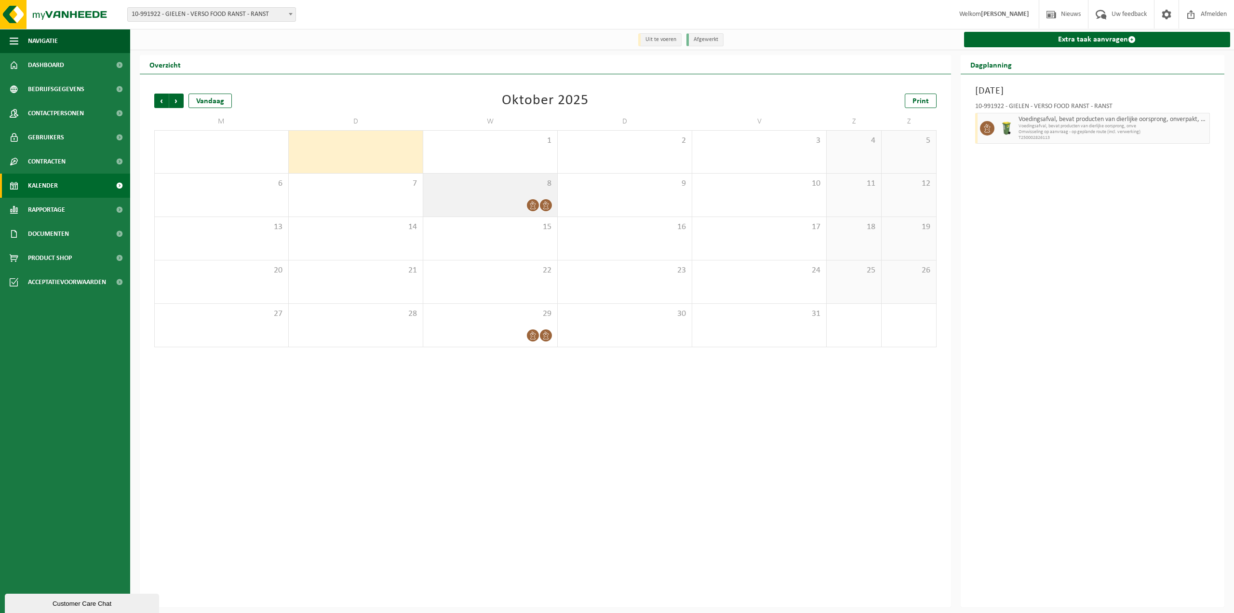
click at [502, 197] on div "8" at bounding box center [490, 195] width 134 height 43
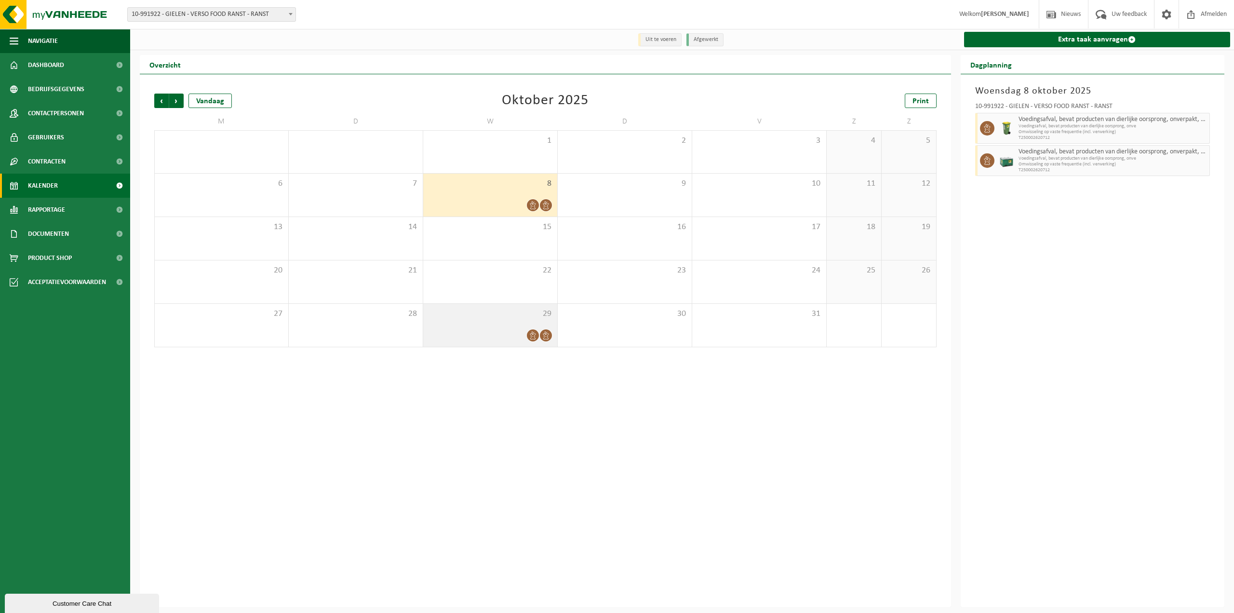
click at [512, 324] on div "29" at bounding box center [490, 325] width 134 height 43
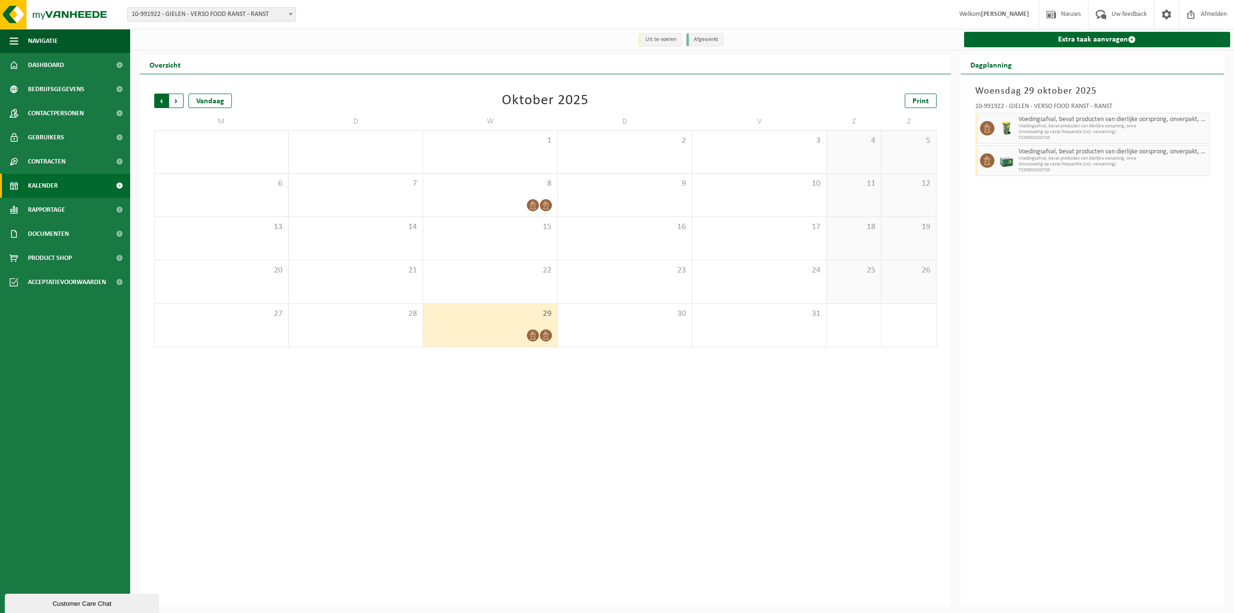
click at [177, 101] on span "Volgende" at bounding box center [176, 101] width 14 height 14
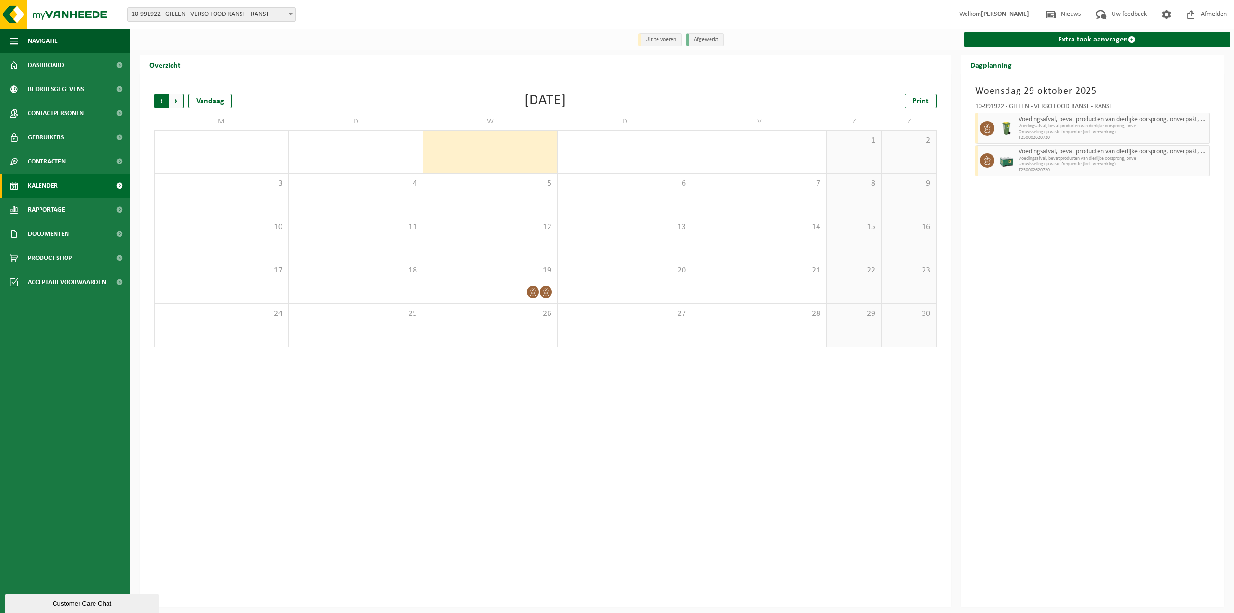
click at [178, 103] on span "Volgende" at bounding box center [176, 101] width 14 height 14
click at [162, 98] on span "Vorige" at bounding box center [161, 101] width 14 height 14
click at [184, 102] on div "Vorige Volgende Vandaag" at bounding box center [202, 101] width 96 height 14
click at [180, 102] on span "Volgende" at bounding box center [176, 101] width 14 height 14
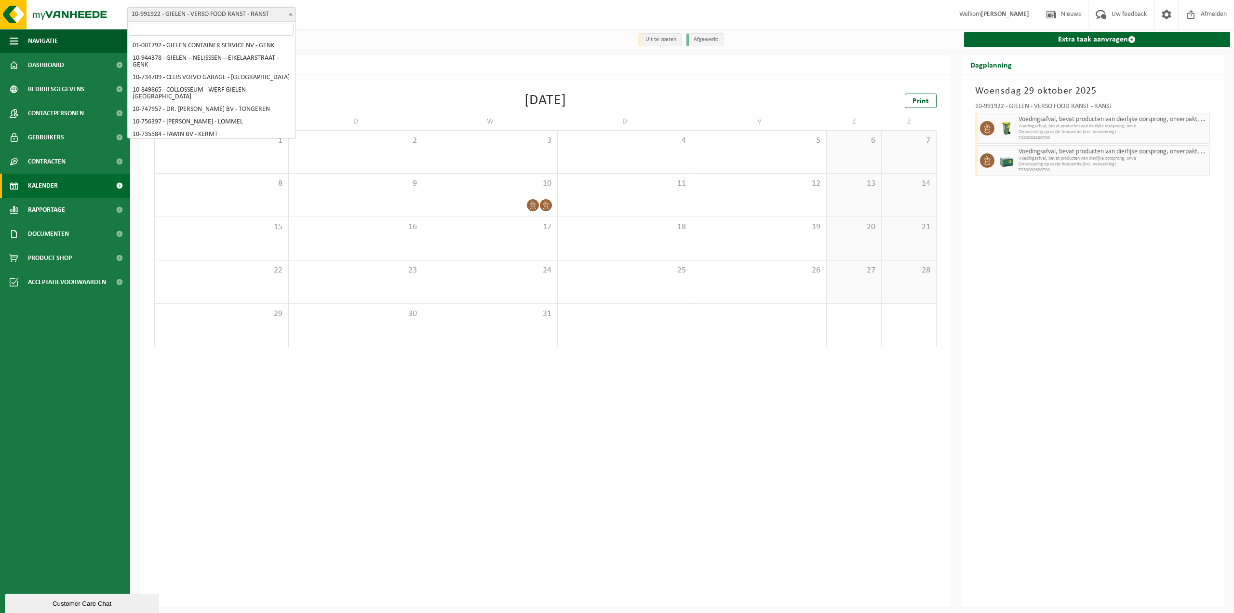
click at [223, 14] on span "10-991922 - GIELEN - VERSO FOOD RANST - RANST" at bounding box center [212, 15] width 168 height 14
select select "170006"
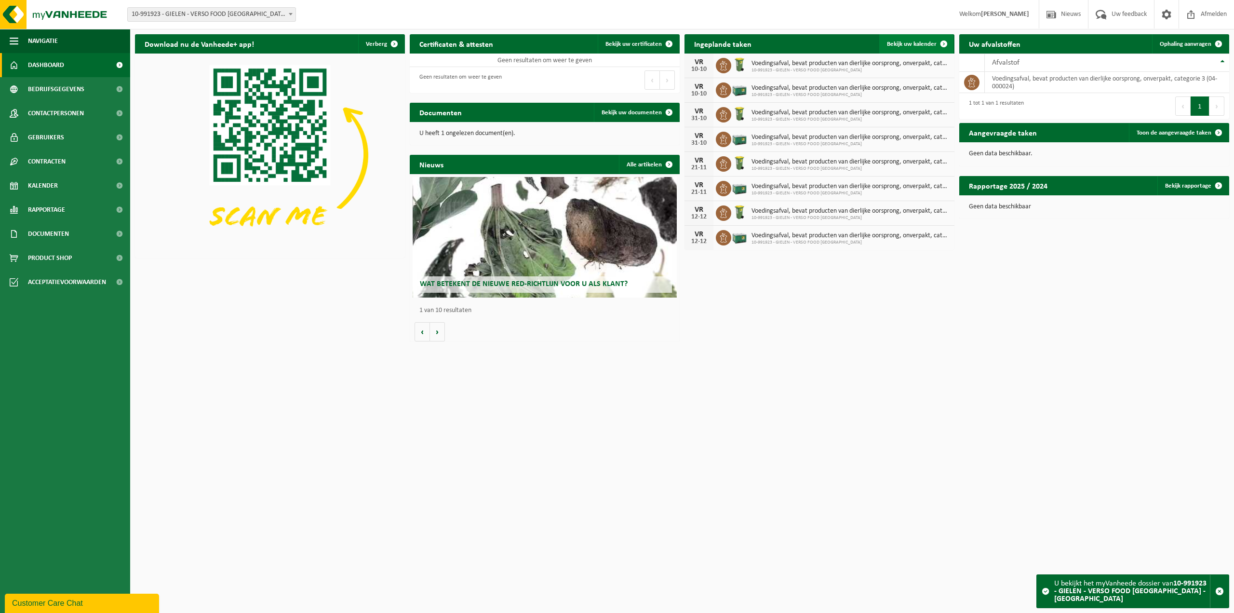
click at [910, 41] on span "Bekijk uw kalender" at bounding box center [912, 44] width 50 height 6
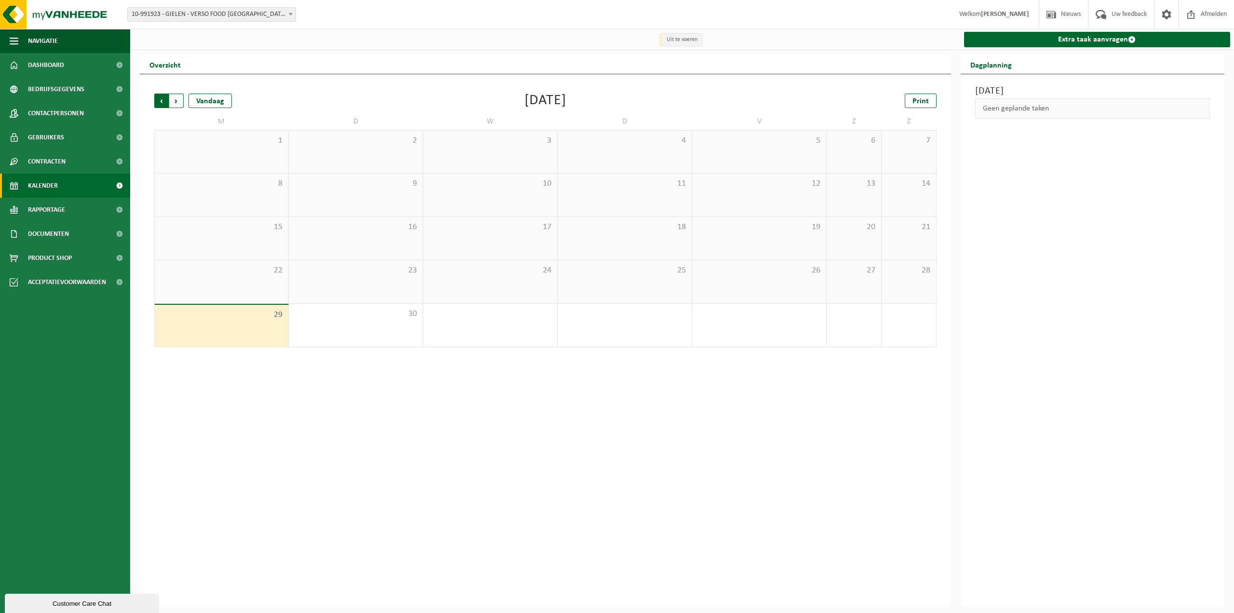
click at [177, 101] on span "Volgende" at bounding box center [176, 101] width 14 height 14
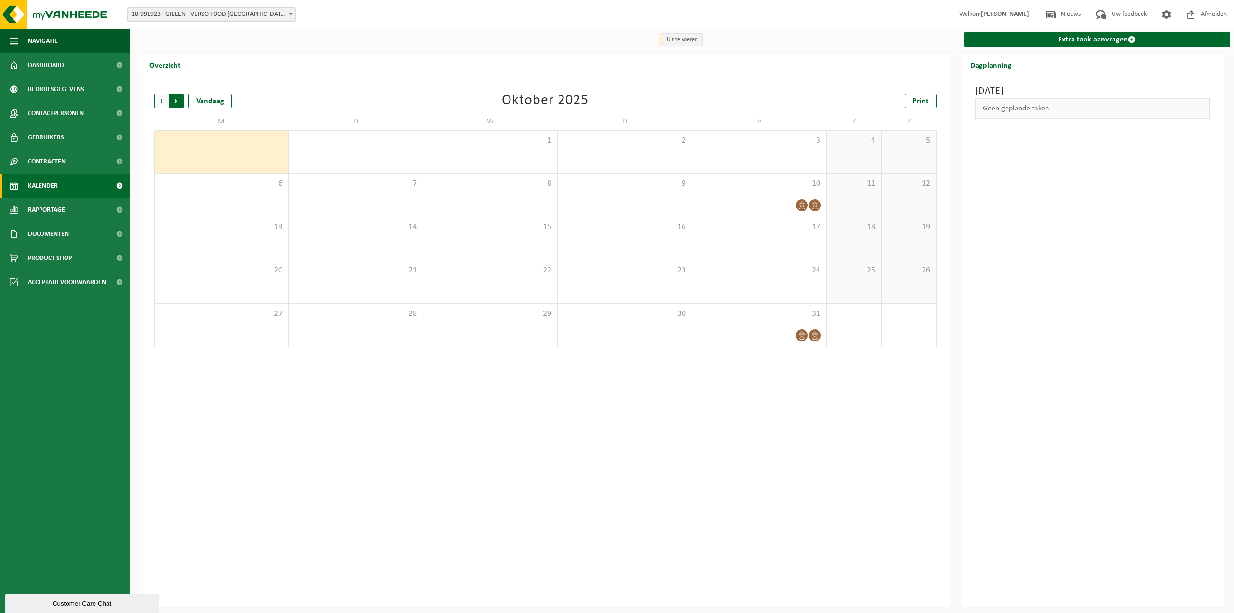
click at [160, 101] on span "Vorige" at bounding box center [161, 101] width 14 height 14
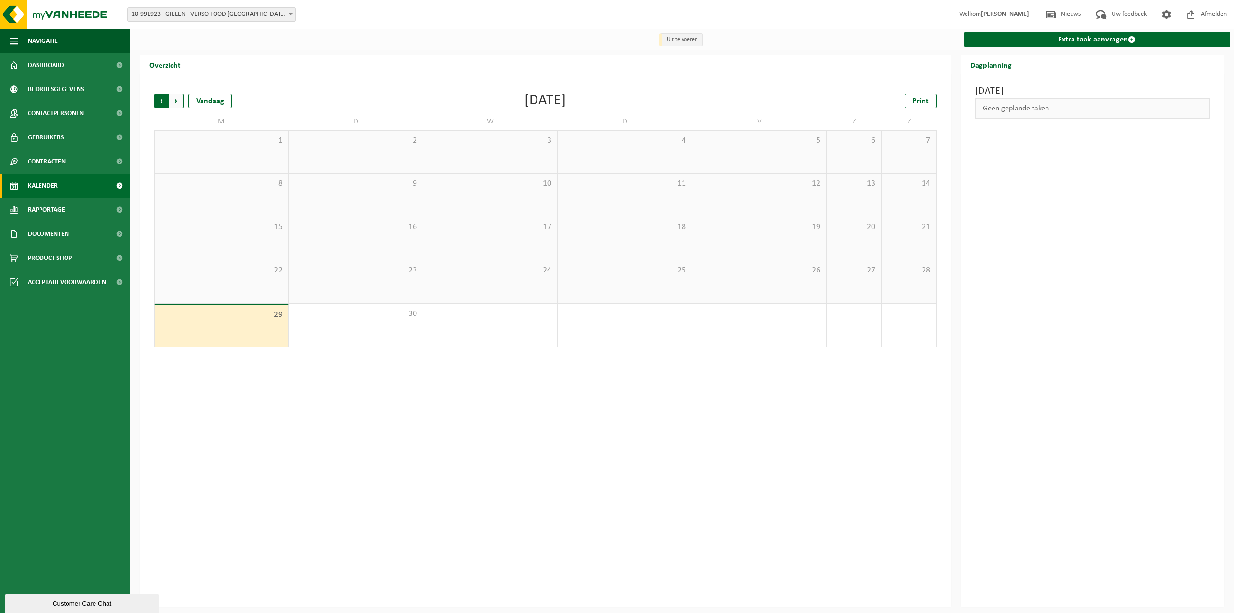
click at [178, 105] on span "Volgende" at bounding box center [176, 101] width 14 height 14
